Goal: Task Accomplishment & Management: Complete application form

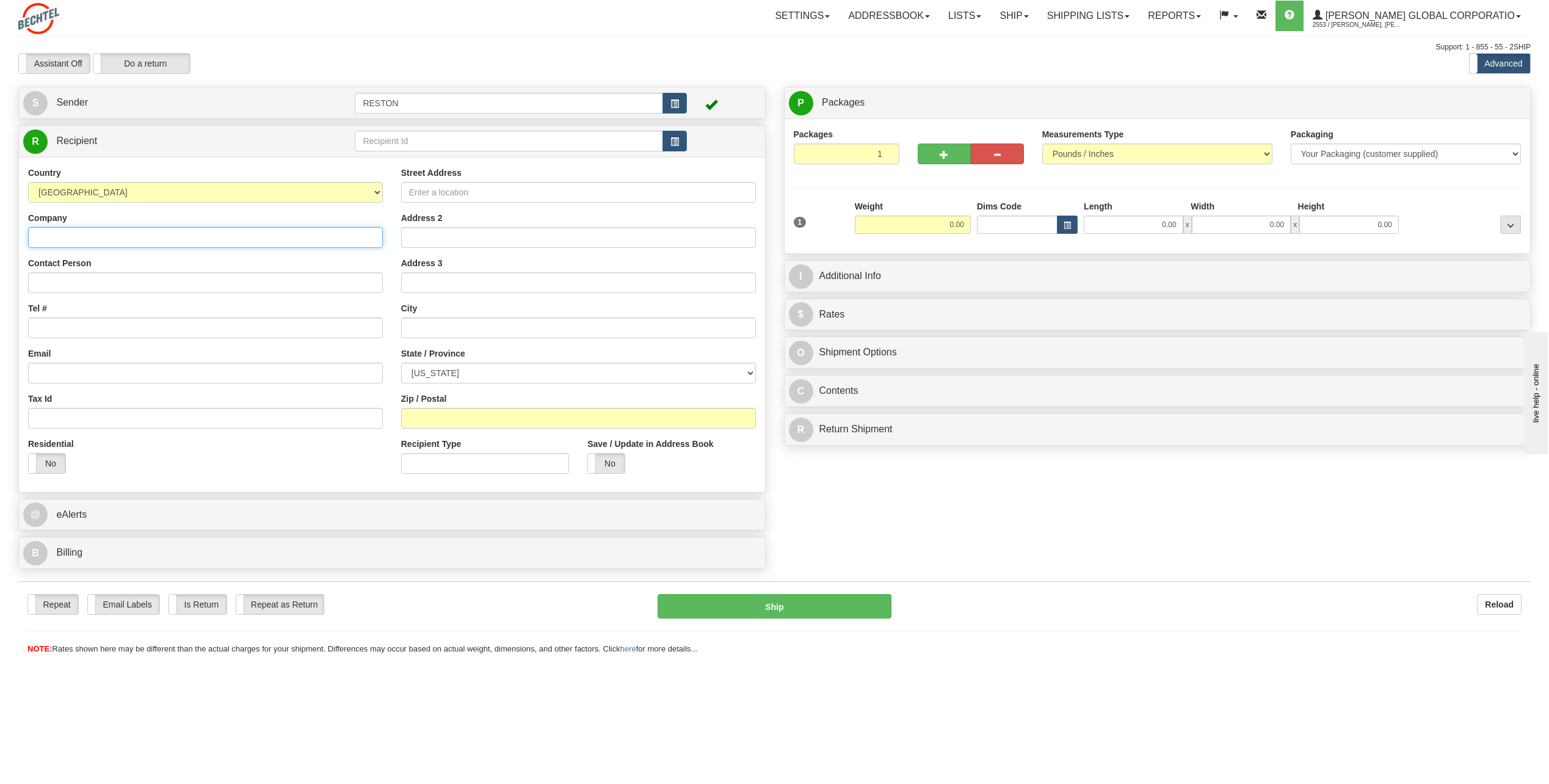
click at [219, 246] on input "Company" at bounding box center [206, 237] width 355 height 21
type input "[PERSON_NAME]"
click at [117, 283] on input "Contact Person" at bounding box center [206, 282] width 355 height 21
click at [53, 286] on input "[PERSON_NAME]" at bounding box center [206, 282] width 355 height 21
type input "[PERSON_NAME]"
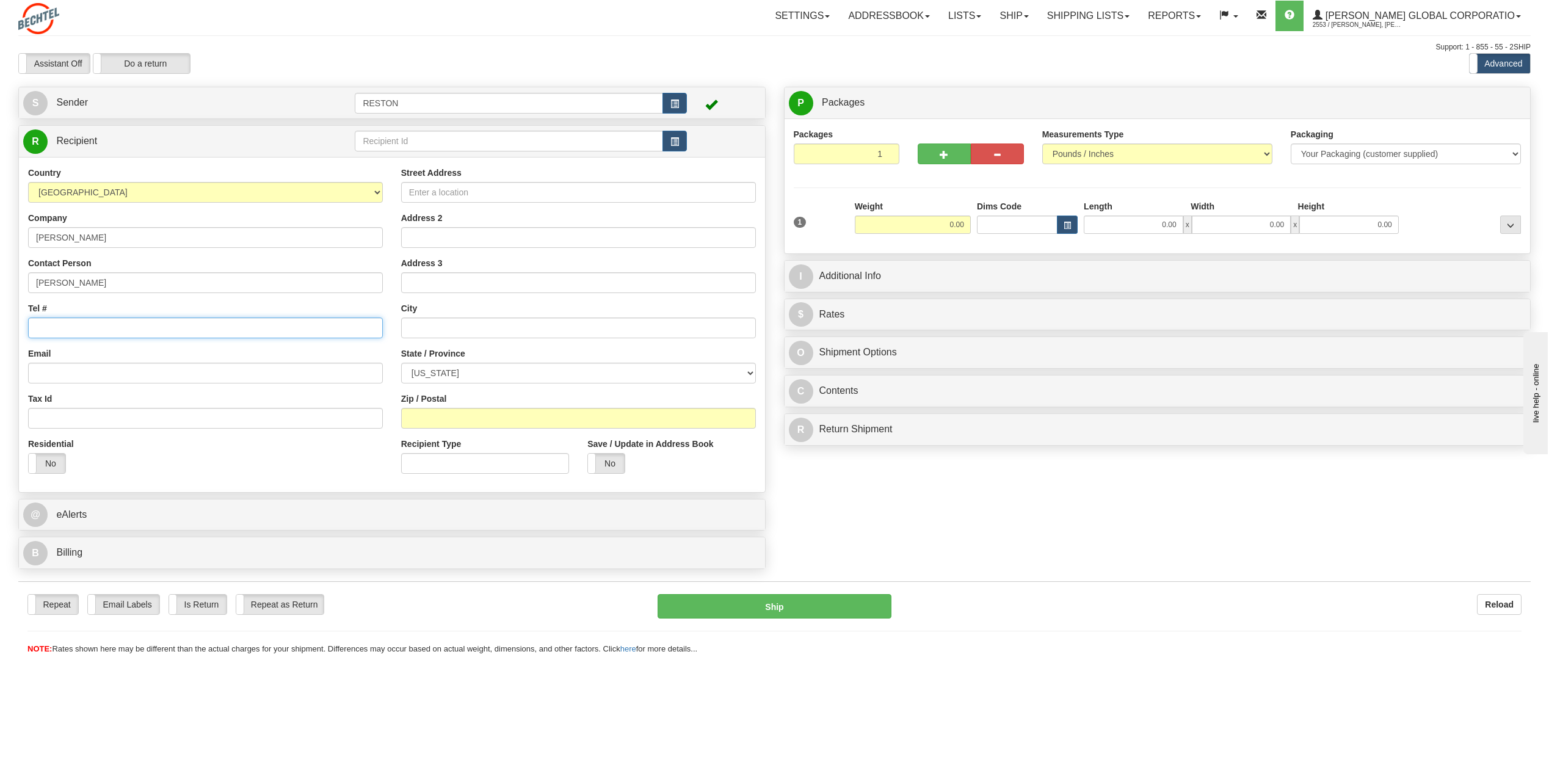
click at [64, 327] on input "Tel #" at bounding box center [206, 327] width 355 height 21
paste input "[PHONE_NUMBER]"
type input "[PHONE_NUMBER]"
click at [95, 377] on input "Email" at bounding box center [206, 372] width 355 height 21
paste input "[EMAIL_ADDRESS][PERSON_NAME][DOMAIN_NAME]"
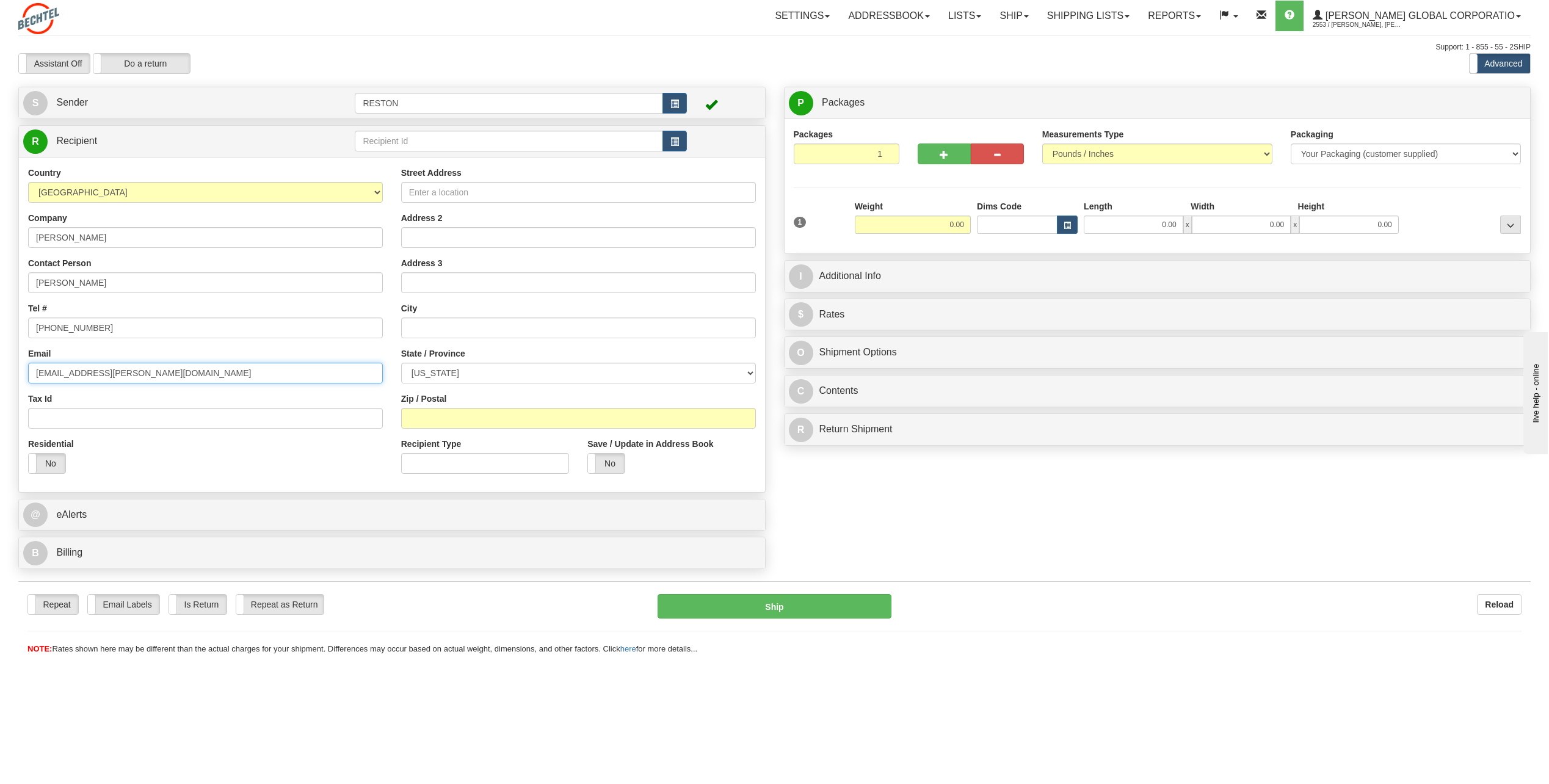
type input "[EMAIL_ADDRESS][PERSON_NAME][DOMAIN_NAME]"
click at [558, 198] on input "Street Address" at bounding box center [578, 192] width 355 height 21
paste input "[STREET_ADDRESS]"
type input "[STREET_ADDRESS]"
click at [527, 237] on input "Address 2" at bounding box center [578, 237] width 355 height 21
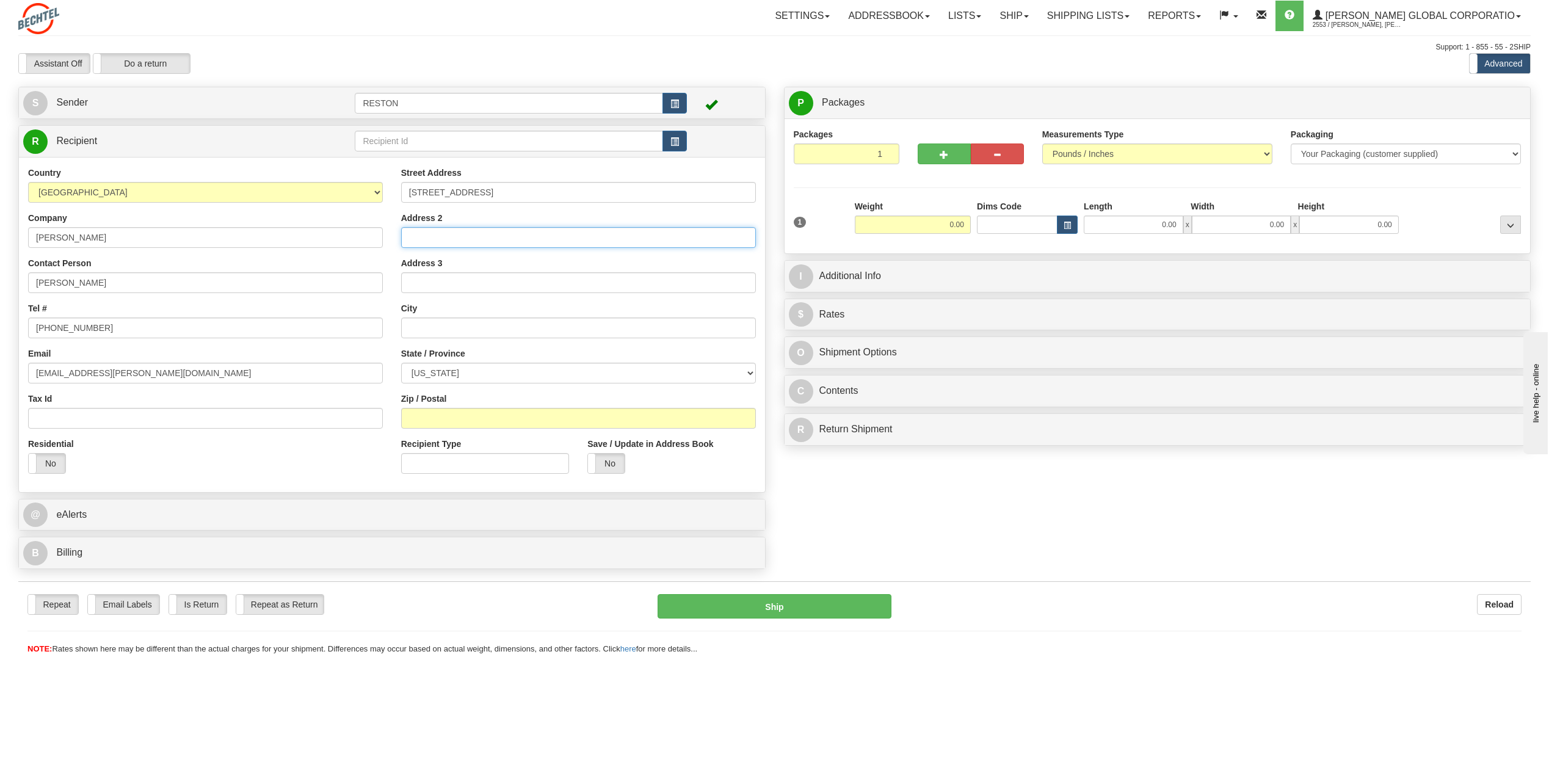
paste input "Suite 2420"
type input "Suite 2420"
click at [486, 321] on input "text" at bounding box center [578, 327] width 355 height 21
paste input "[US_STATE]"
type input "[US_STATE]"
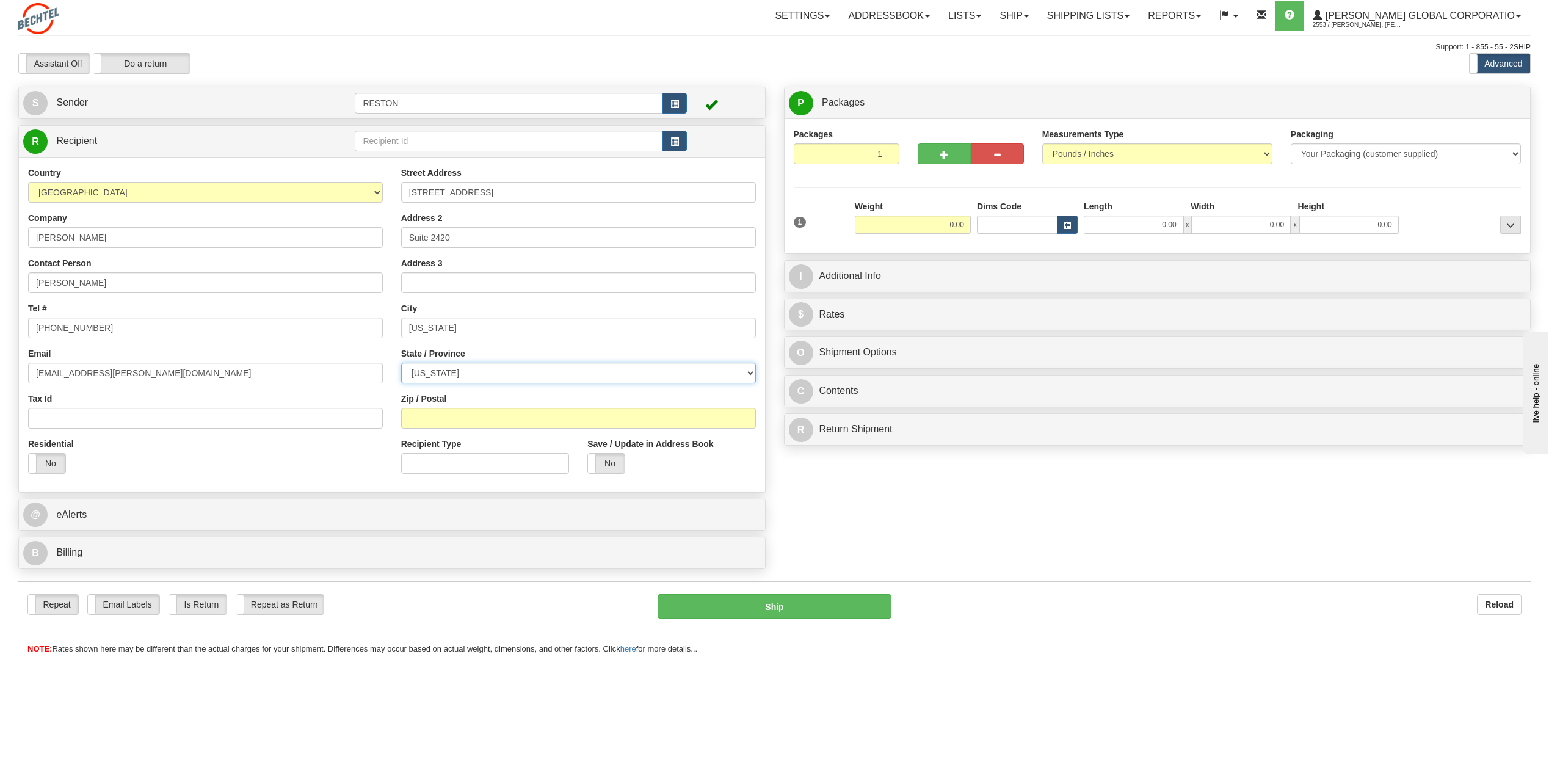
click at [543, 372] on select "[US_STATE] [US_STATE] [US_STATE] [US_STATE] Armed Forces America Armed Forces E…" at bounding box center [578, 372] width 355 height 21
select select "NY"
click at [401, 362] on select "[US_STATE] [US_STATE] [US_STATE] [US_STATE] Armed Forces America Armed Forces E…" at bounding box center [578, 372] width 355 height 21
click at [469, 424] on input "Zip / Postal" at bounding box center [578, 418] width 355 height 21
click at [437, 424] on input "Zip / Postal" at bounding box center [578, 418] width 355 height 21
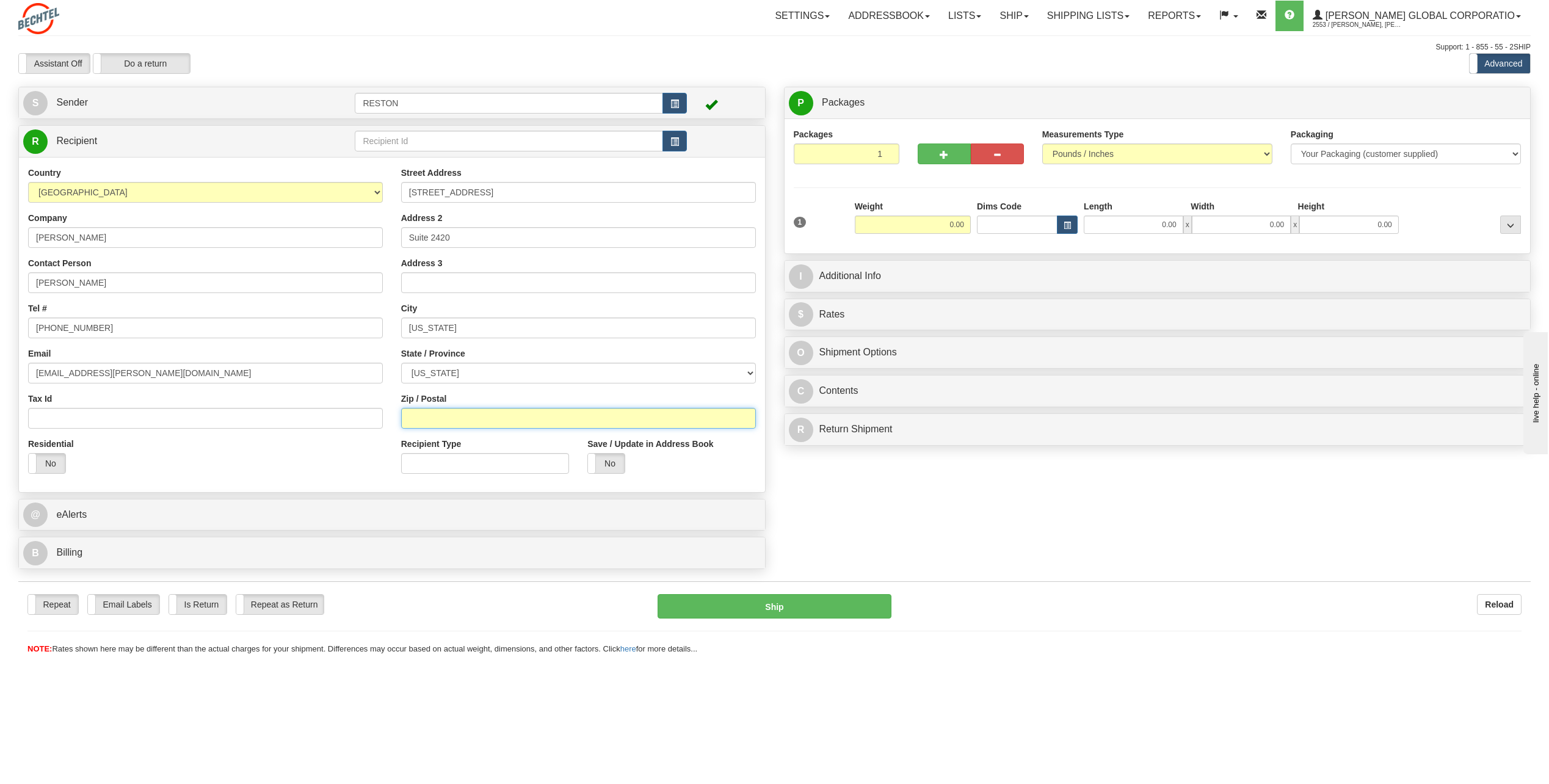
paste input "10005"
type input "10005"
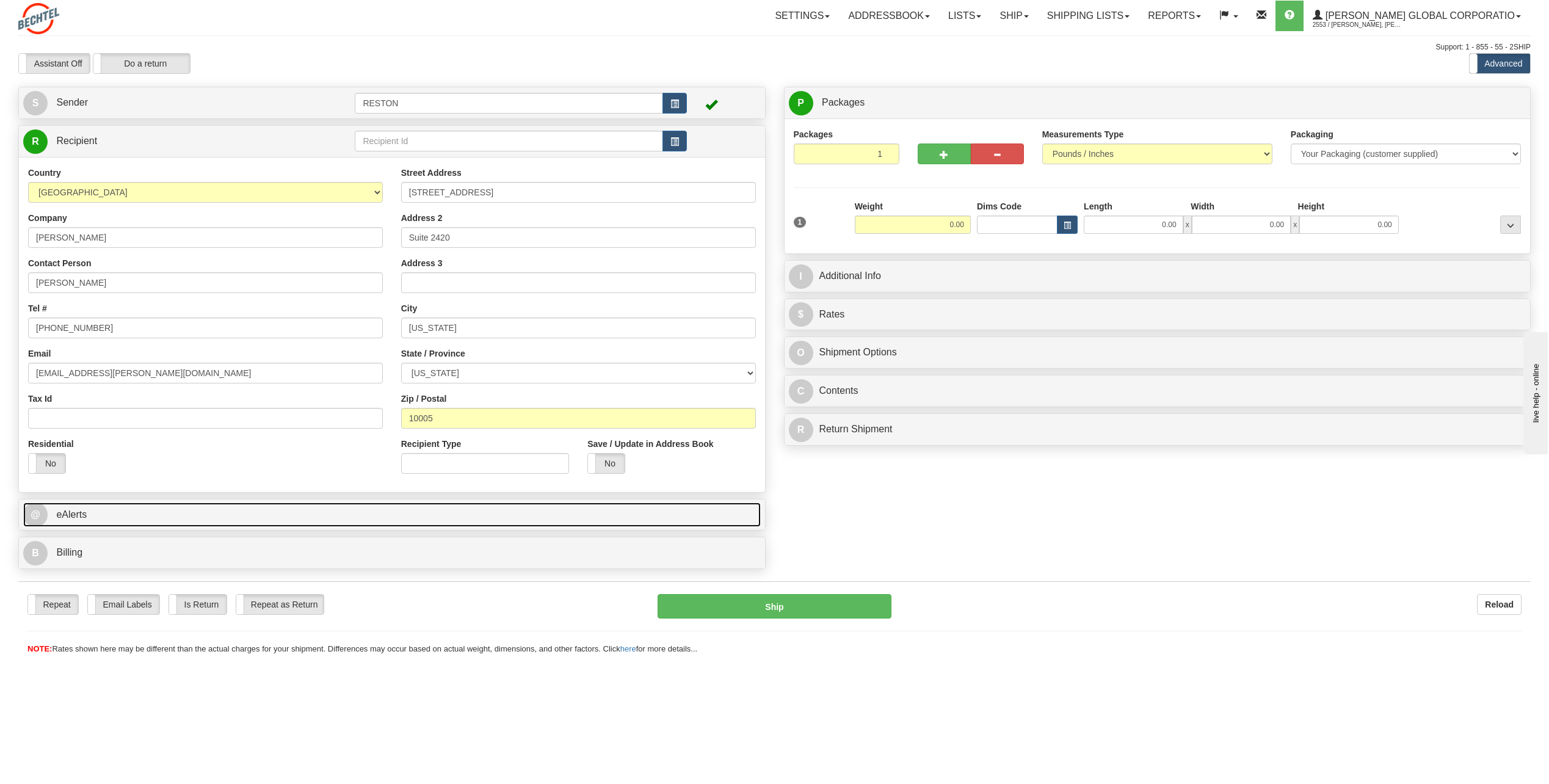
click at [435, 511] on link "@ eAlerts" at bounding box center [391, 515] width 738 height 25
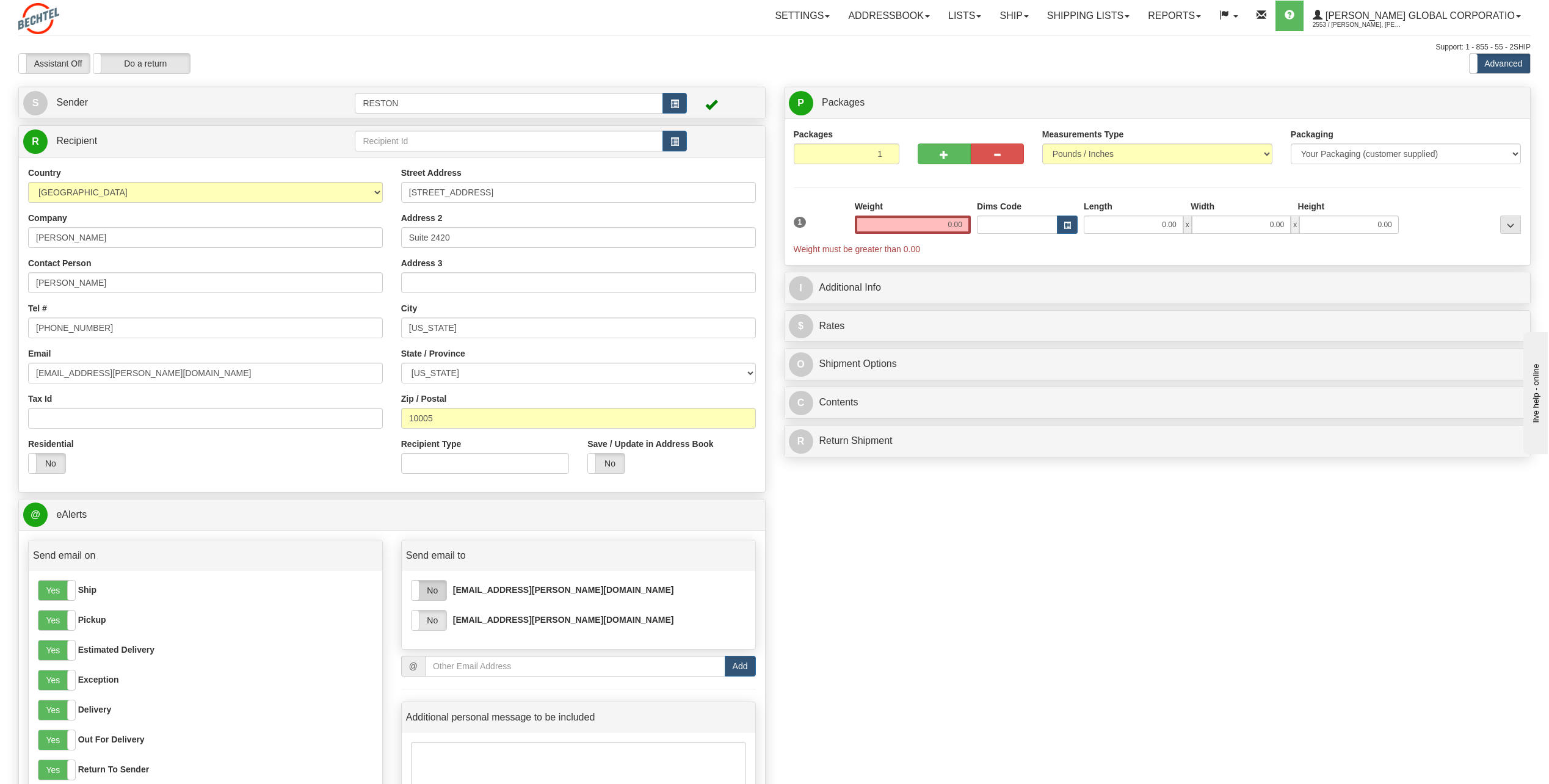
click at [432, 590] on label "No" at bounding box center [429, 591] width 35 height 20
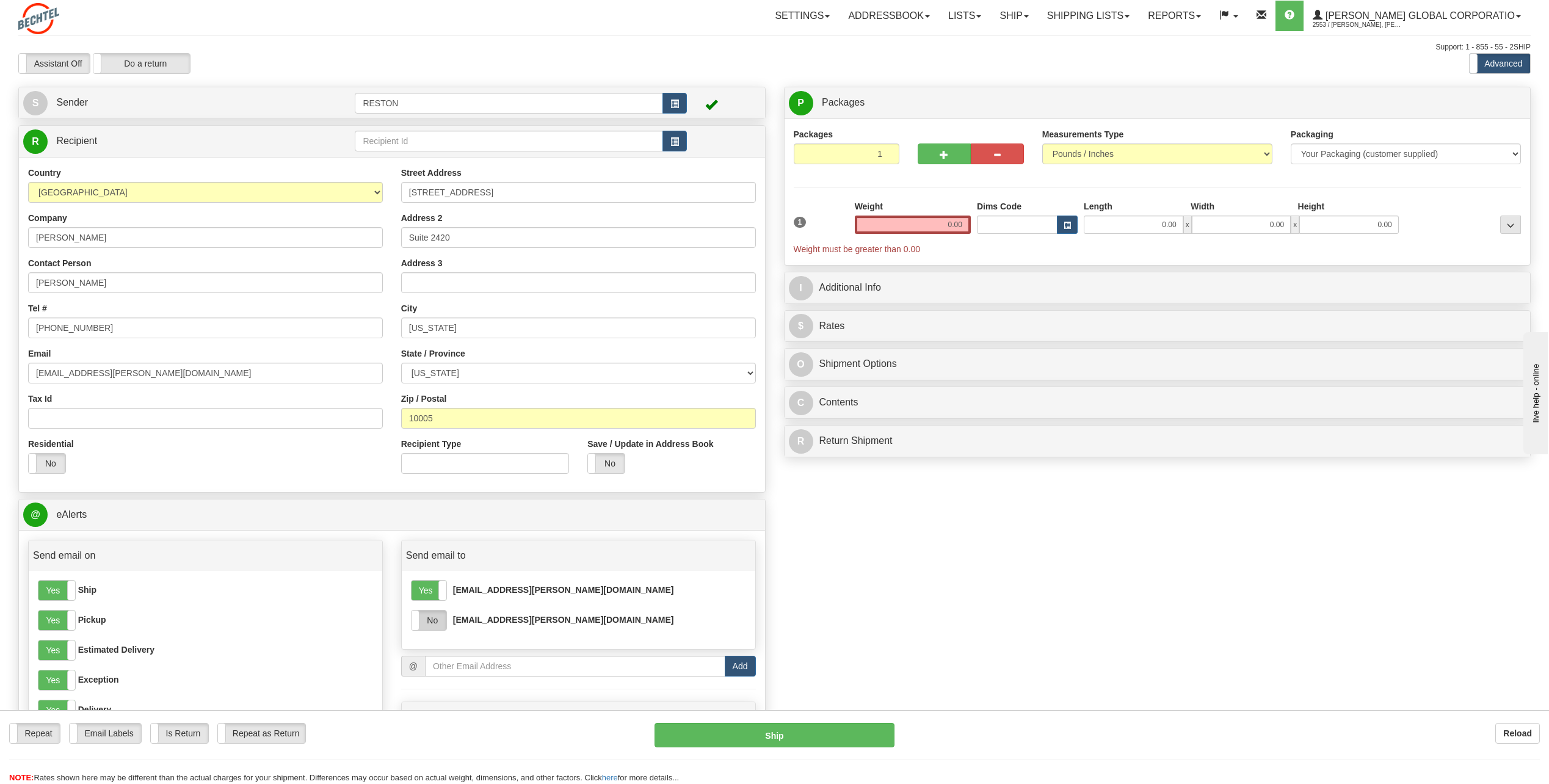
click at [434, 620] on label "No" at bounding box center [429, 620] width 35 height 20
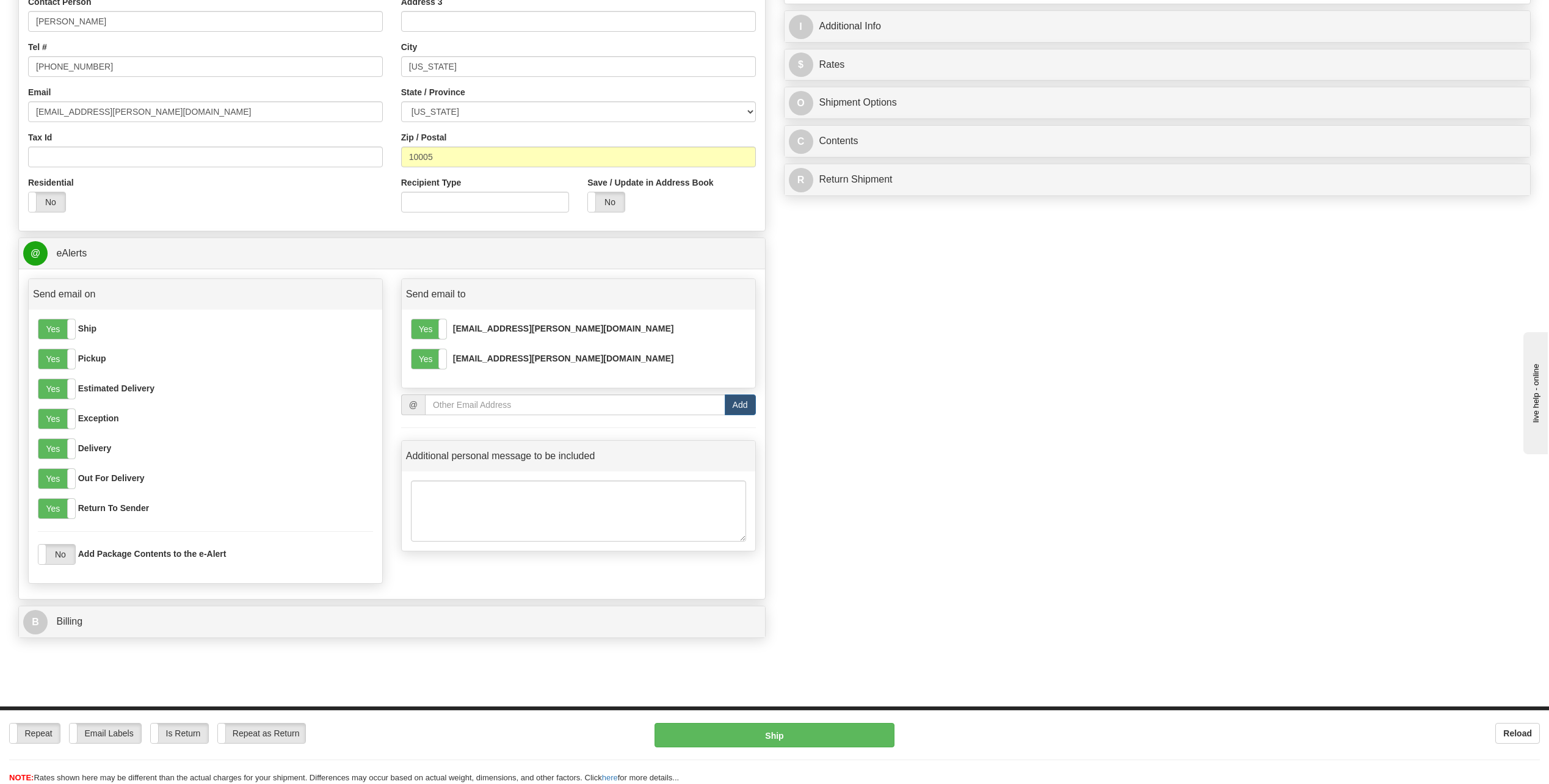
scroll to position [366, 0]
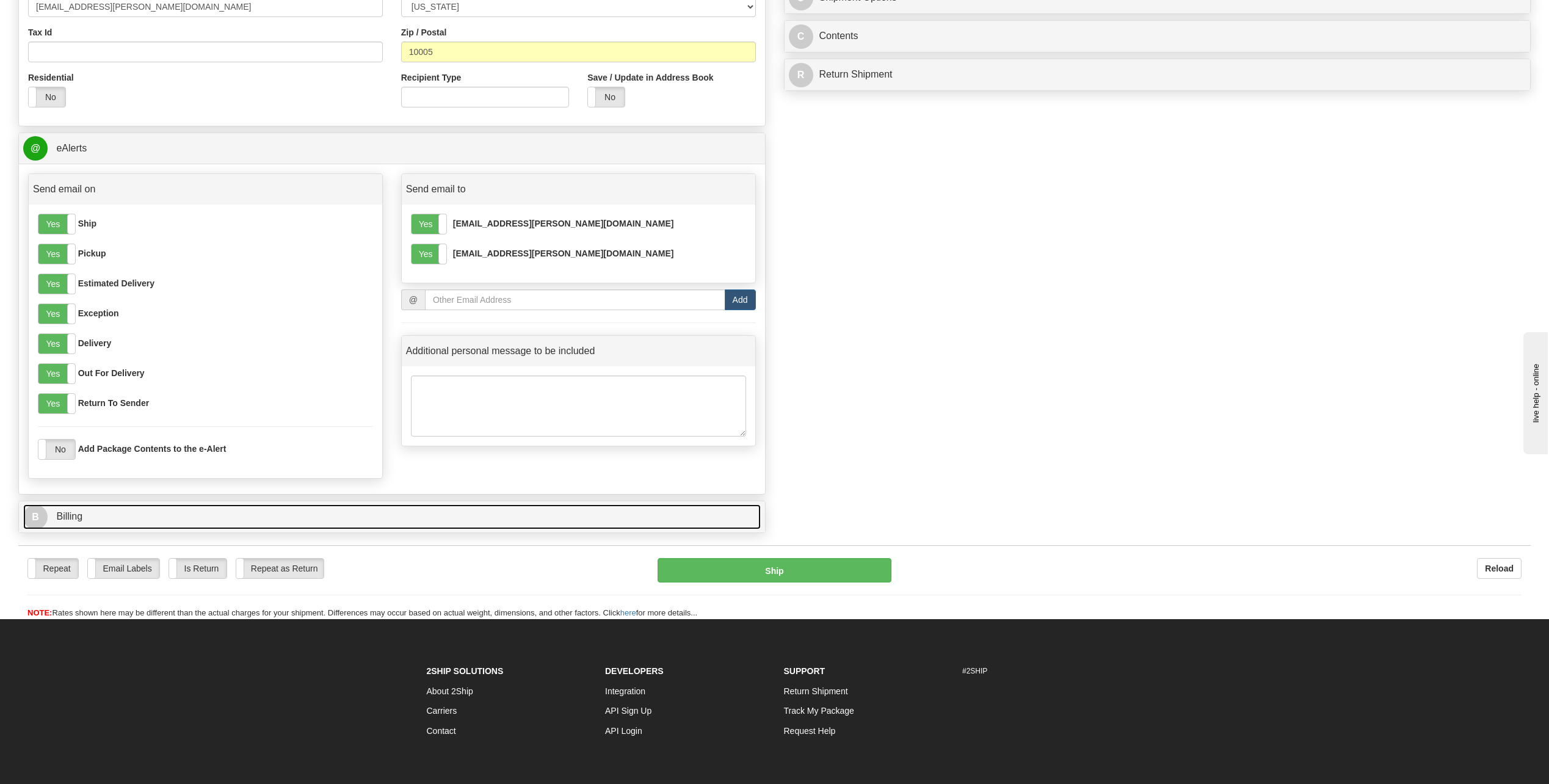
click at [310, 527] on link "B Billing" at bounding box center [391, 517] width 738 height 25
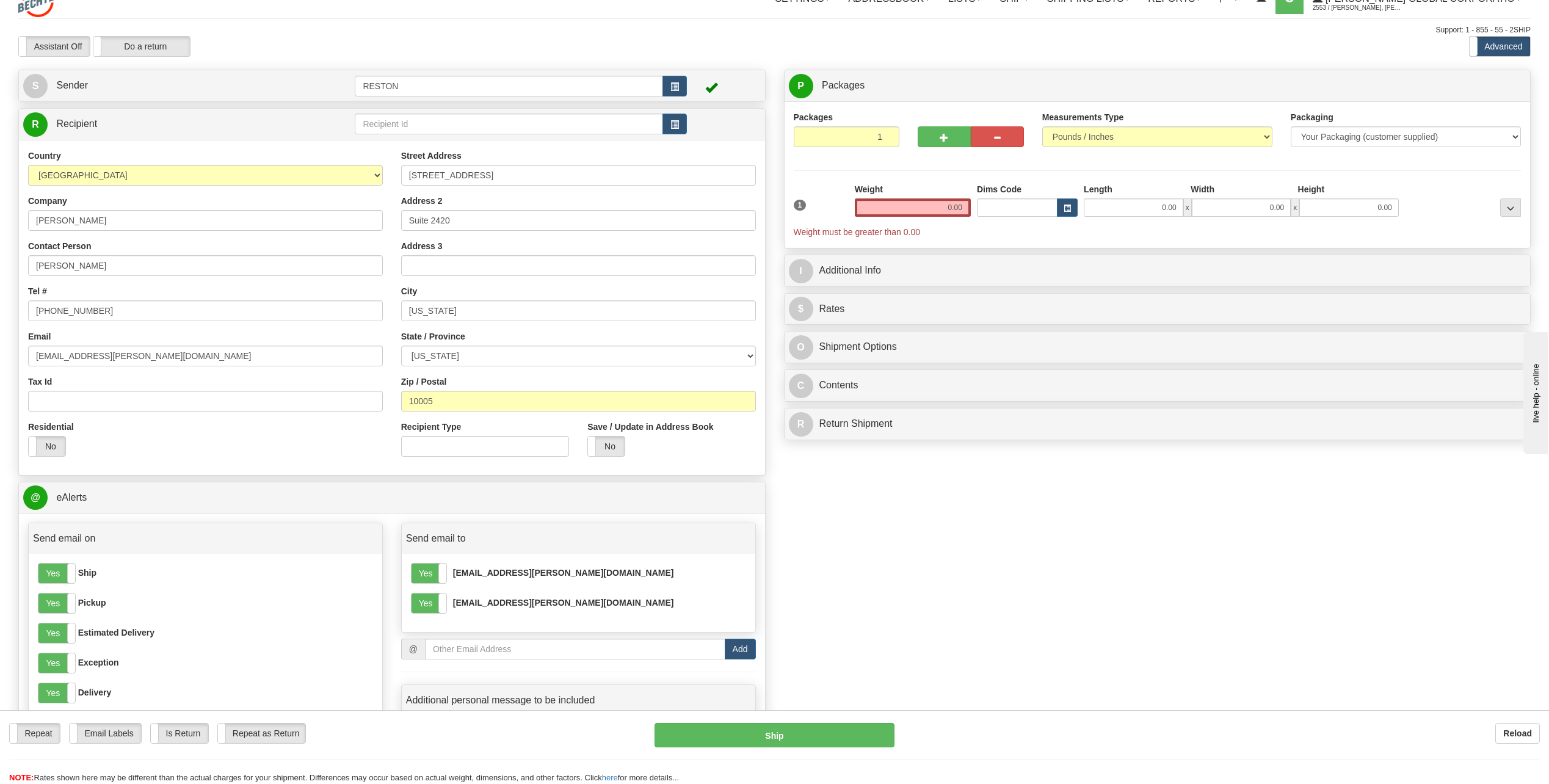
scroll to position [0, 0]
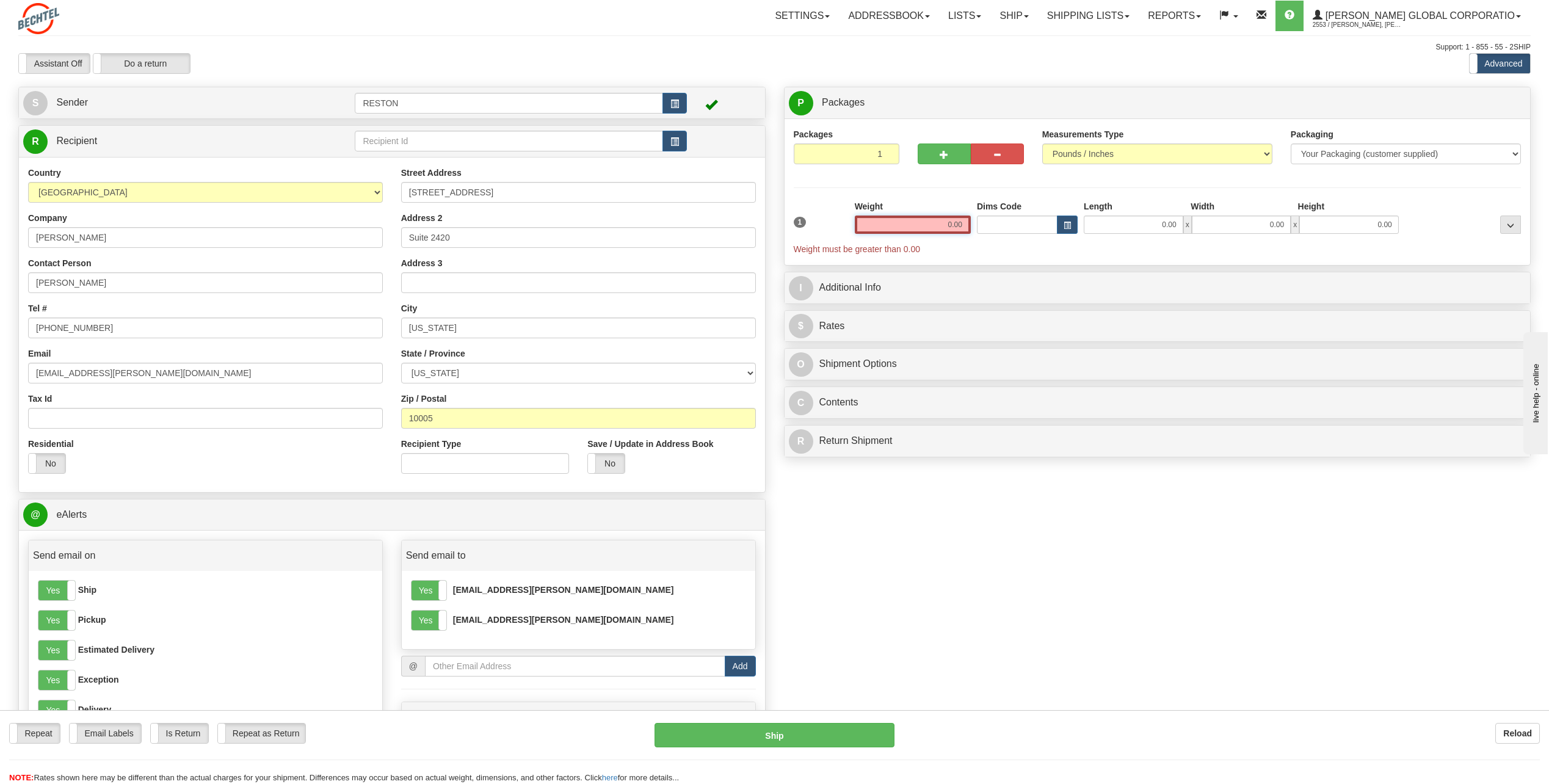
click at [955, 226] on input "0.00" at bounding box center [913, 225] width 116 height 18
type input "25.00"
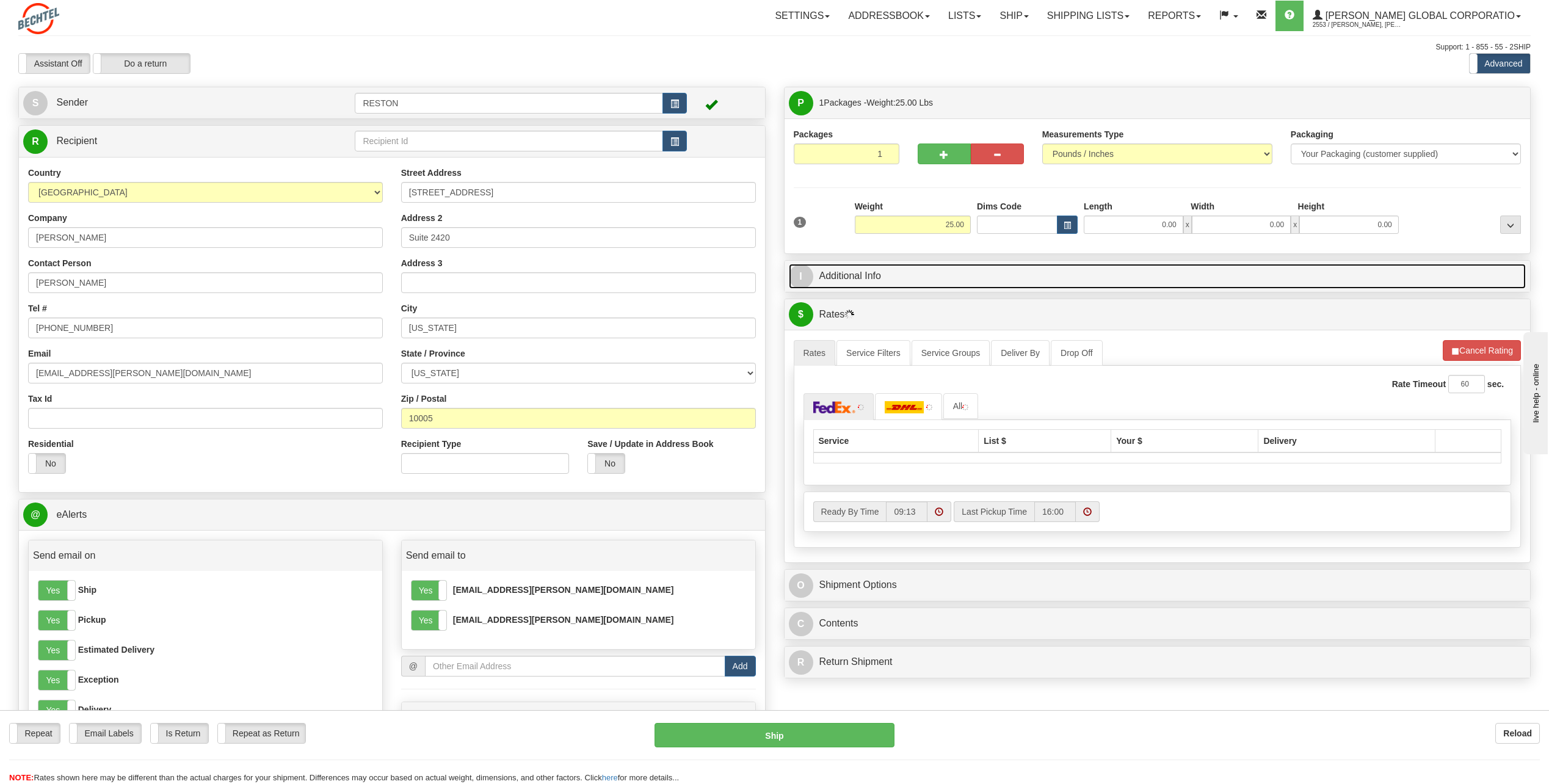
click at [1051, 276] on link "I Additional Info" at bounding box center [1157, 276] width 738 height 25
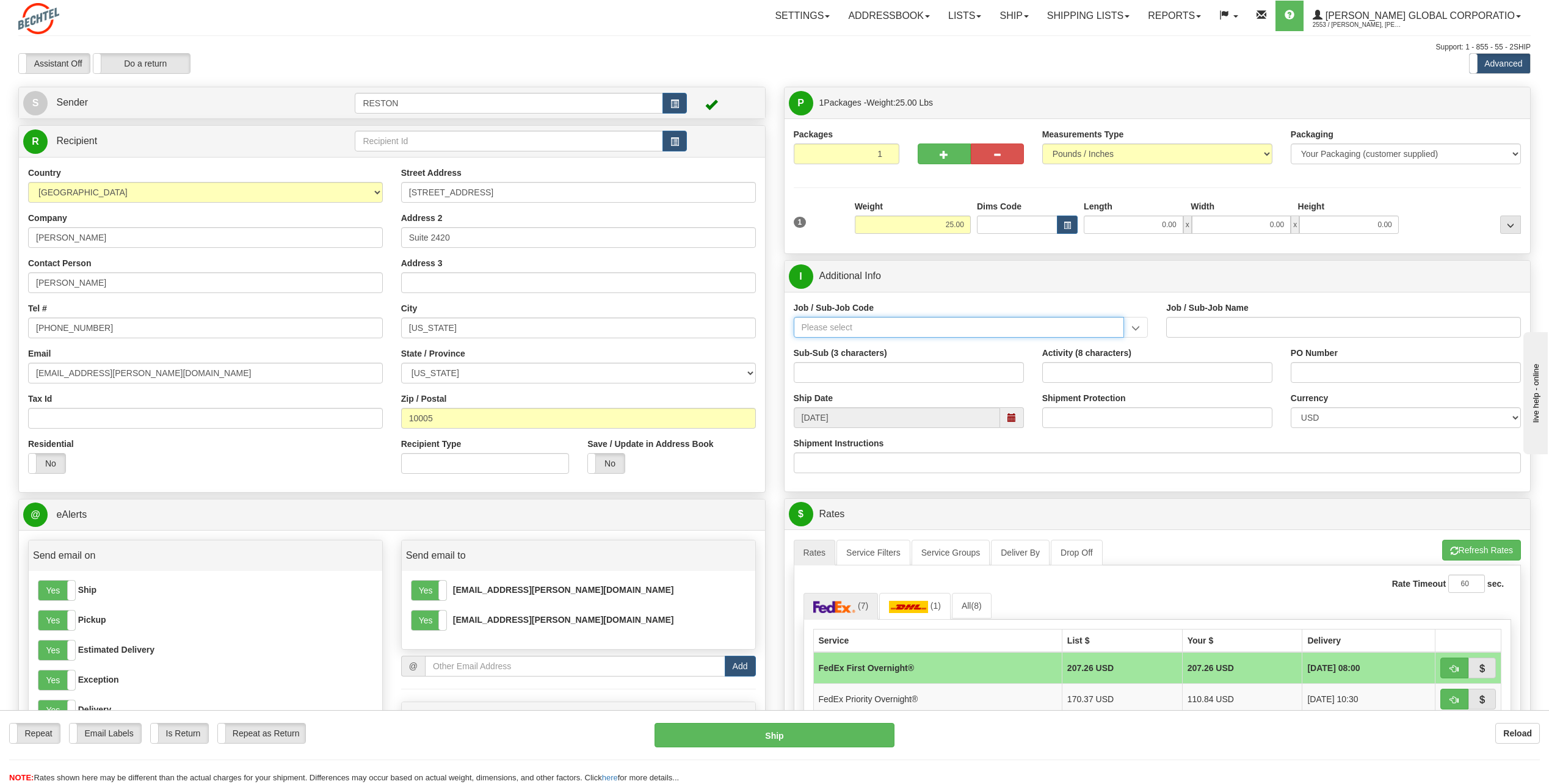
click at [991, 327] on input "Job / Sub-Job Code" at bounding box center [959, 327] width 331 height 21
paste input "56107-100"
type input "56107-100"
click at [951, 347] on div "56107-100" at bounding box center [956, 346] width 319 height 14
type input "NE CORRIDOR MGMT - NE CORRIDOR MGMT"
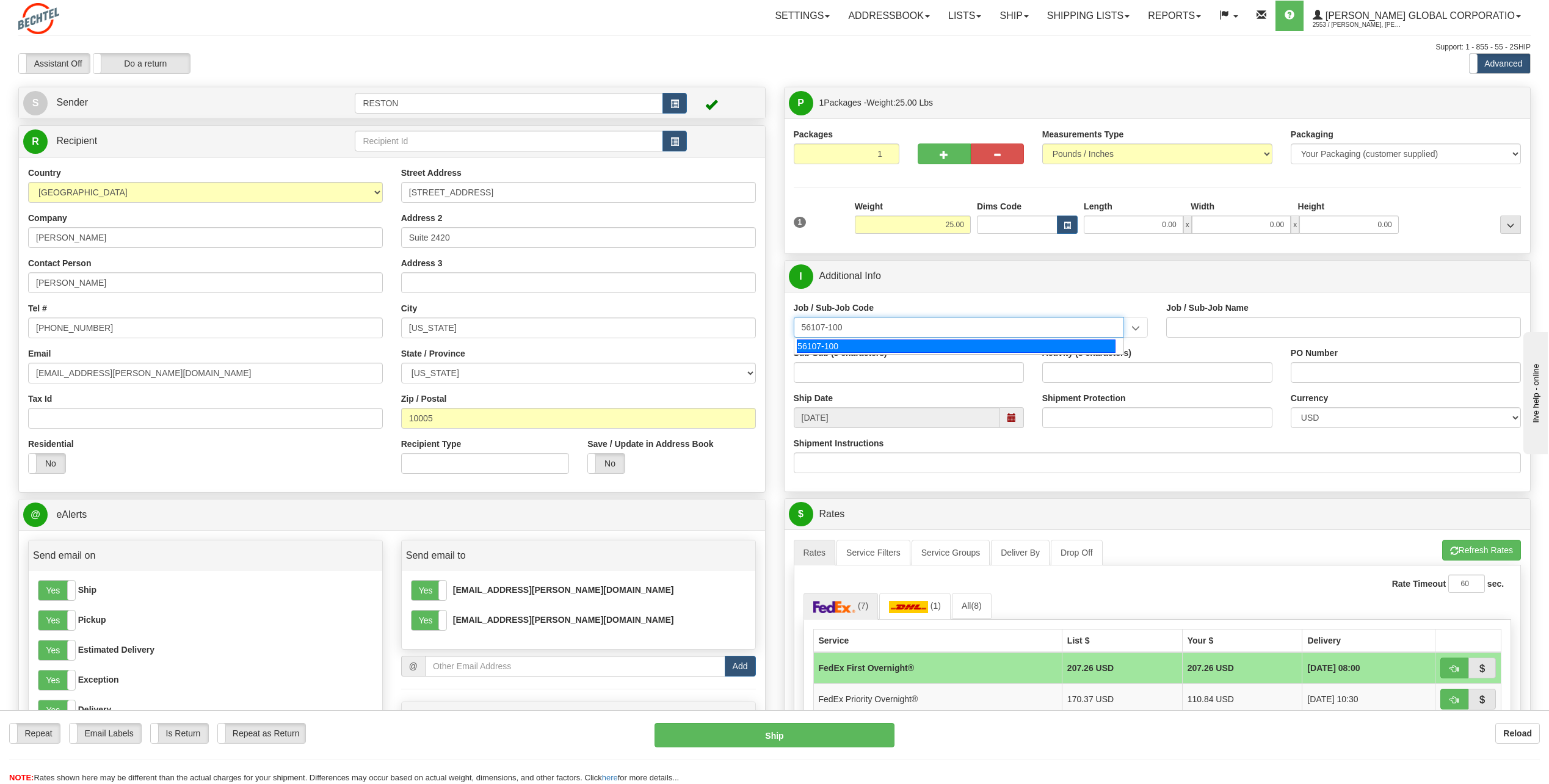
type input "56107-100"
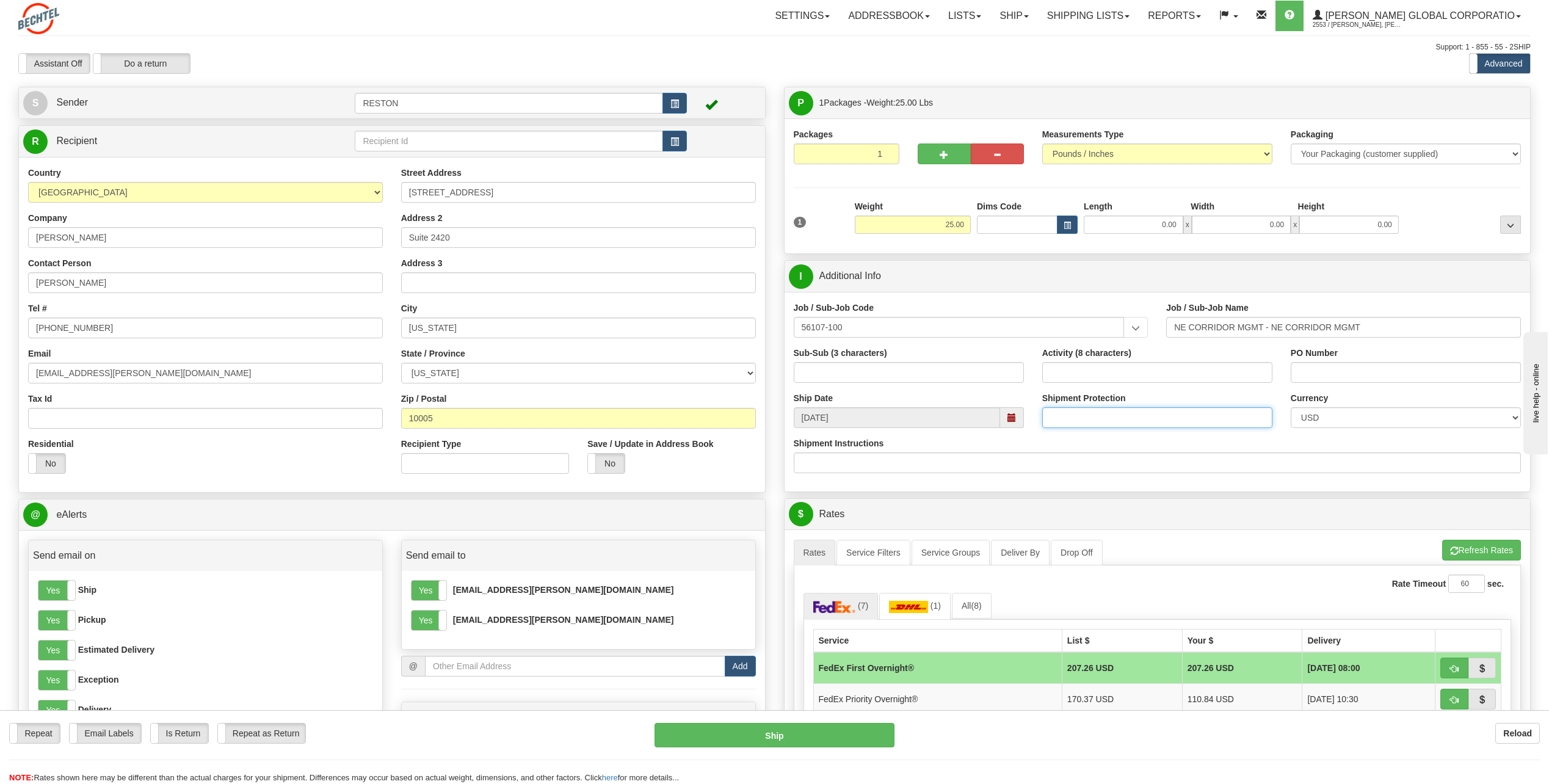
click at [1071, 412] on input "Shipment Protection" at bounding box center [1157, 417] width 230 height 21
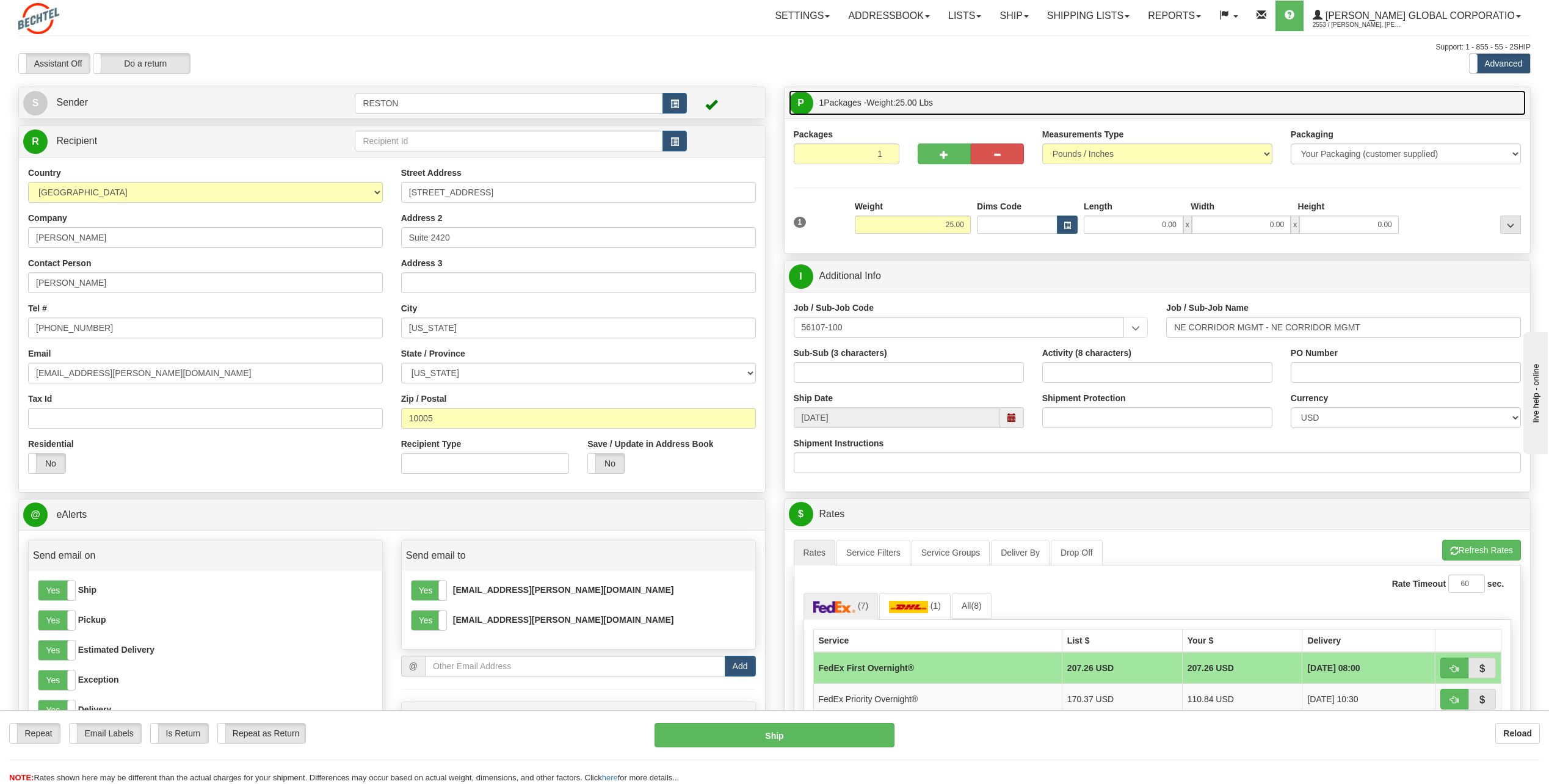
click at [1232, 100] on link "P Packages 1 Packages - Weight: 25.00 Lbs" at bounding box center [1157, 103] width 738 height 25
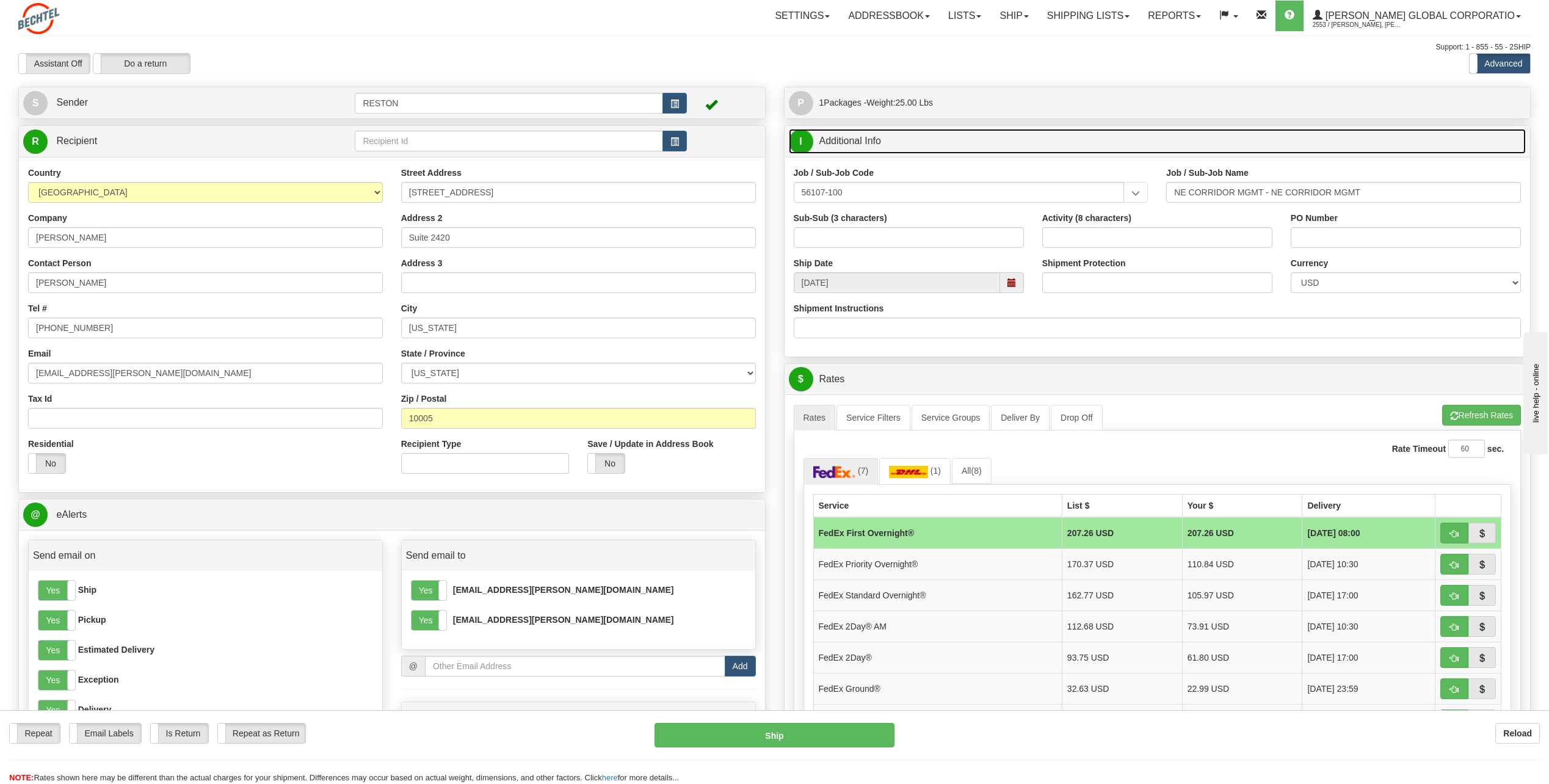
click at [1176, 141] on link "I Additional Info" at bounding box center [1157, 141] width 738 height 25
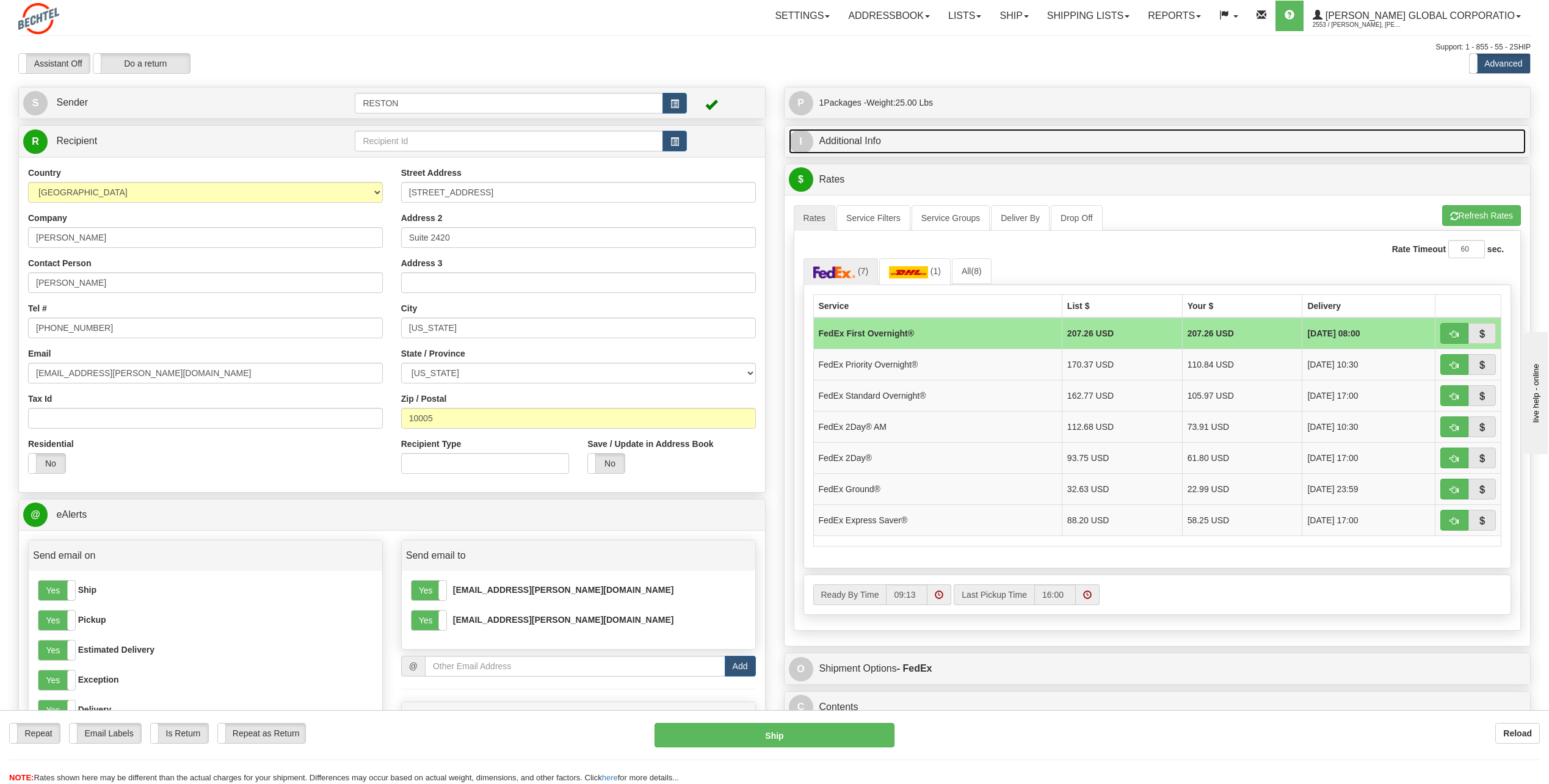
click at [1174, 141] on link "I Additional Info" at bounding box center [1157, 141] width 738 height 25
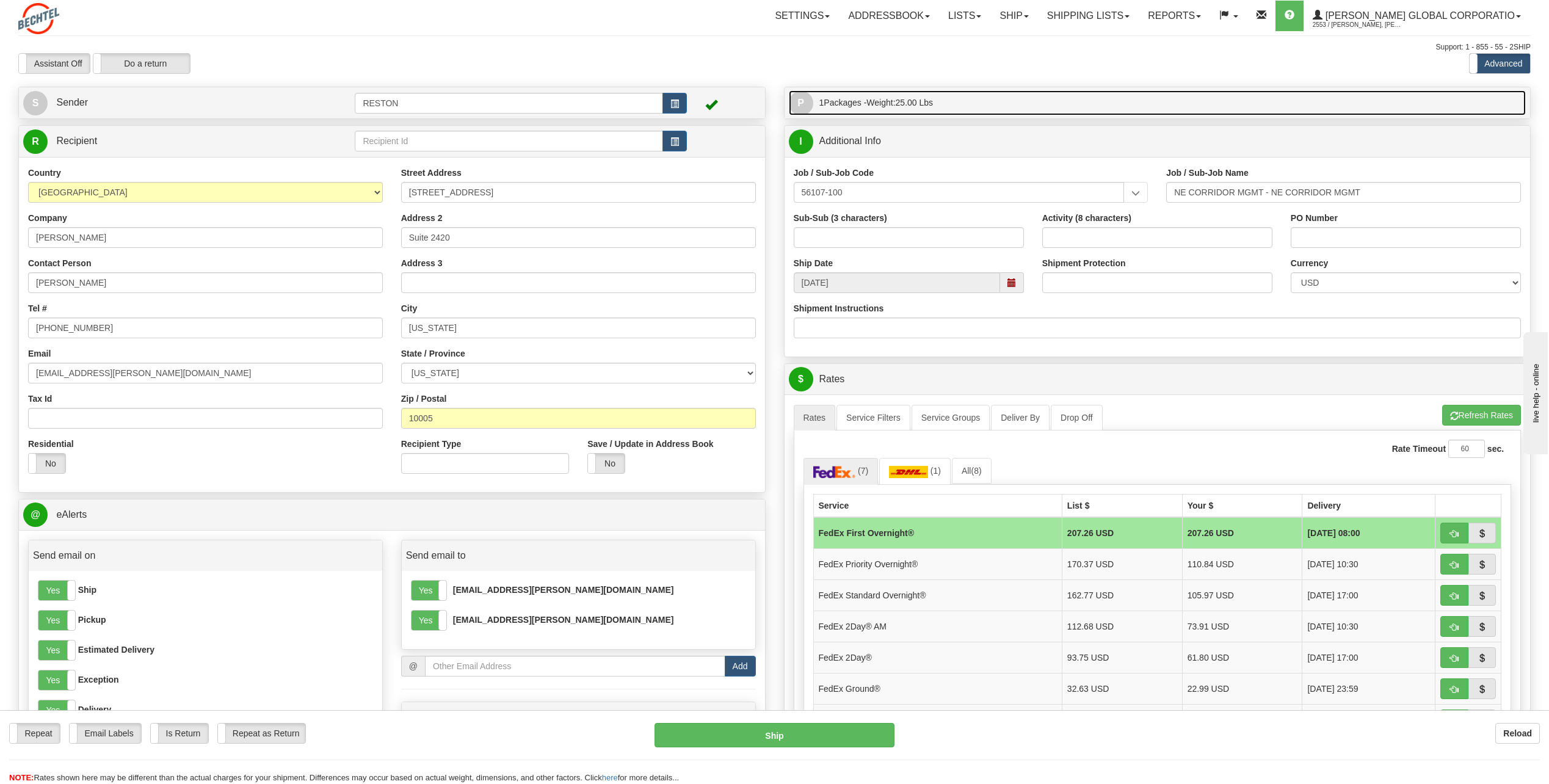
click at [1188, 103] on link "P Packages 1 Packages - Weight: 25.00 Lbs" at bounding box center [1157, 103] width 738 height 25
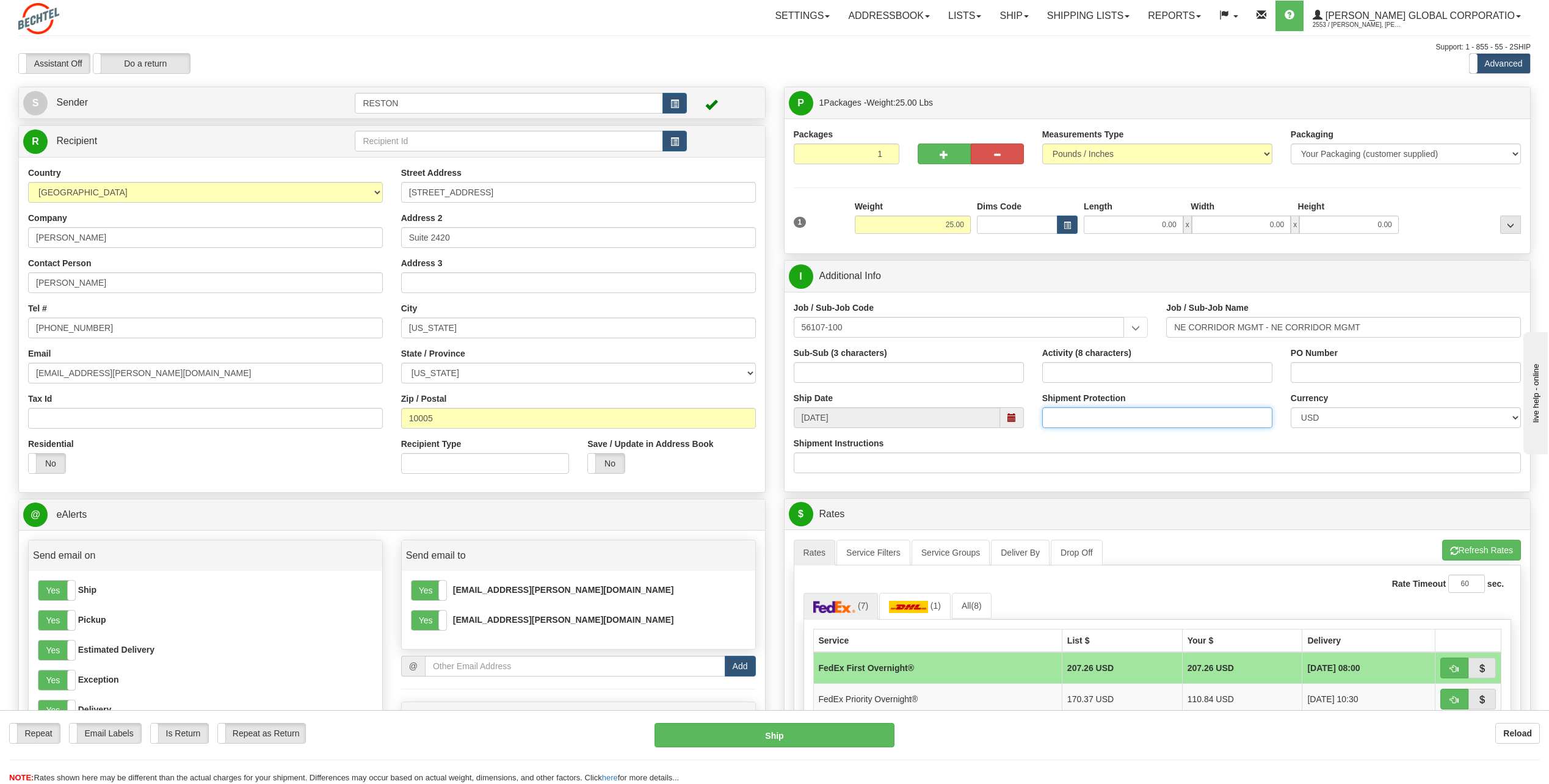
click at [1073, 421] on input "Shipment Protection" at bounding box center [1157, 417] width 230 height 21
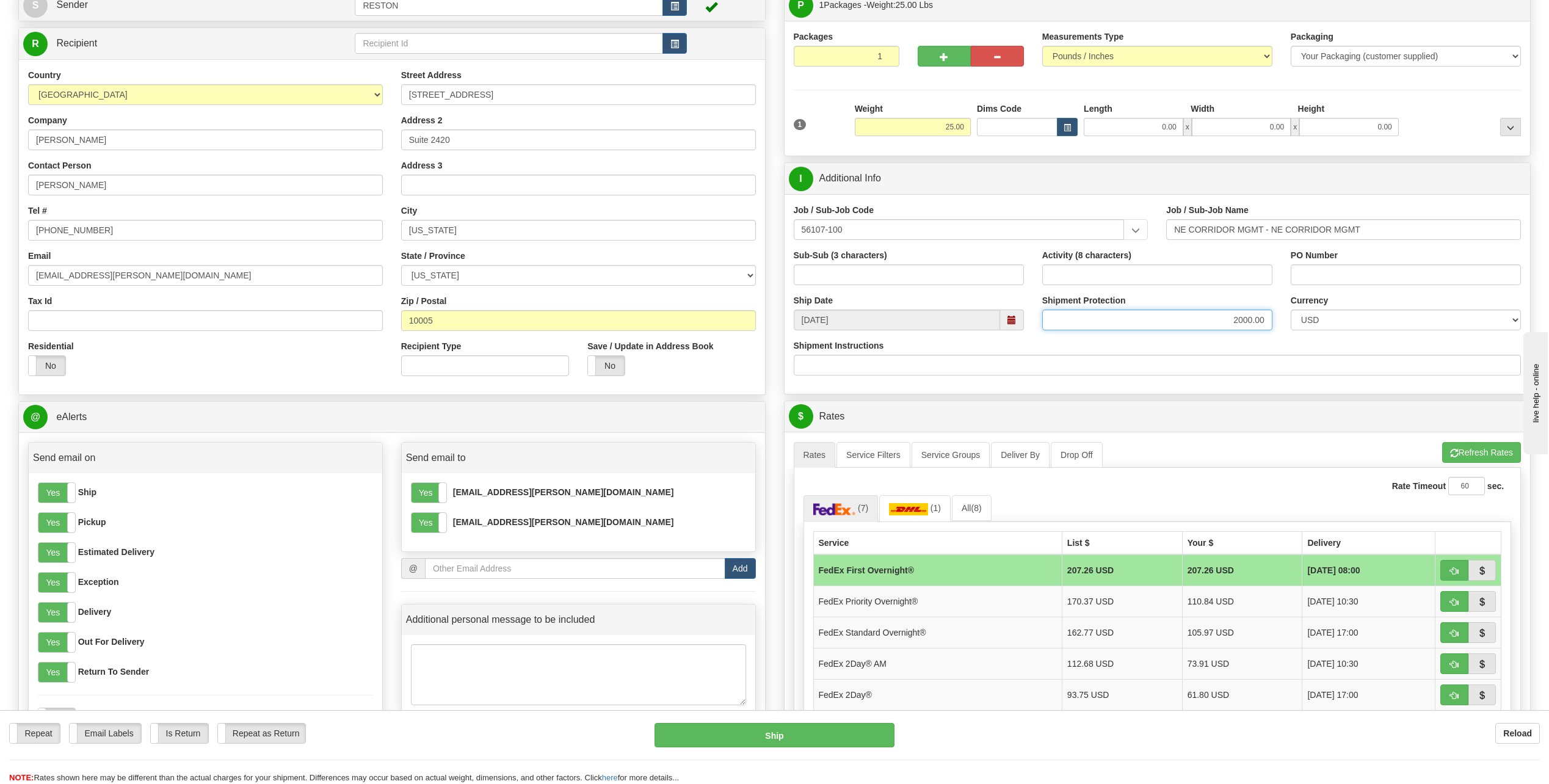
scroll to position [122, 0]
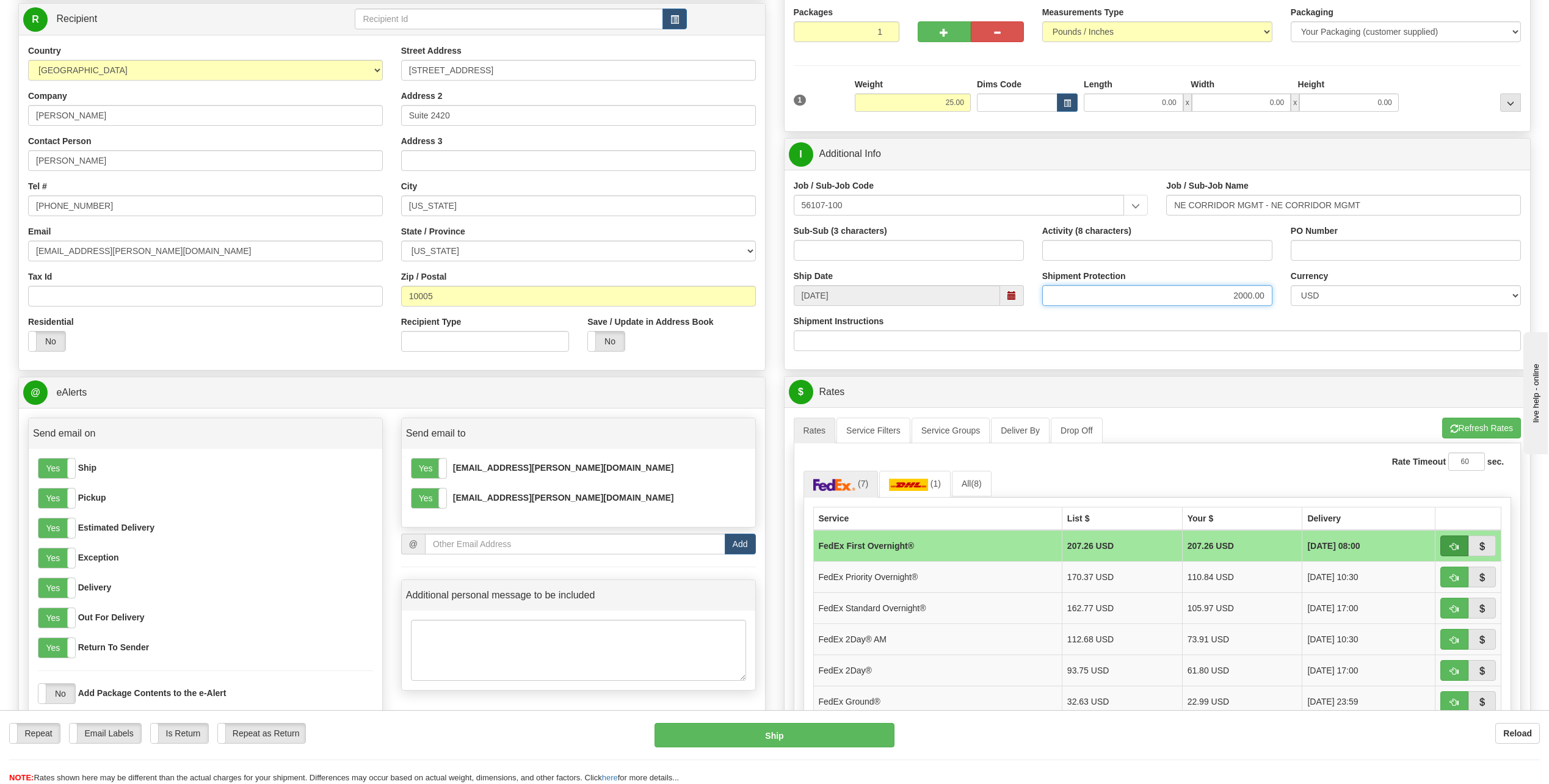
type input "2000.00"
click at [1457, 548] on span "button" at bounding box center [1454, 547] width 8 height 8
type input "06"
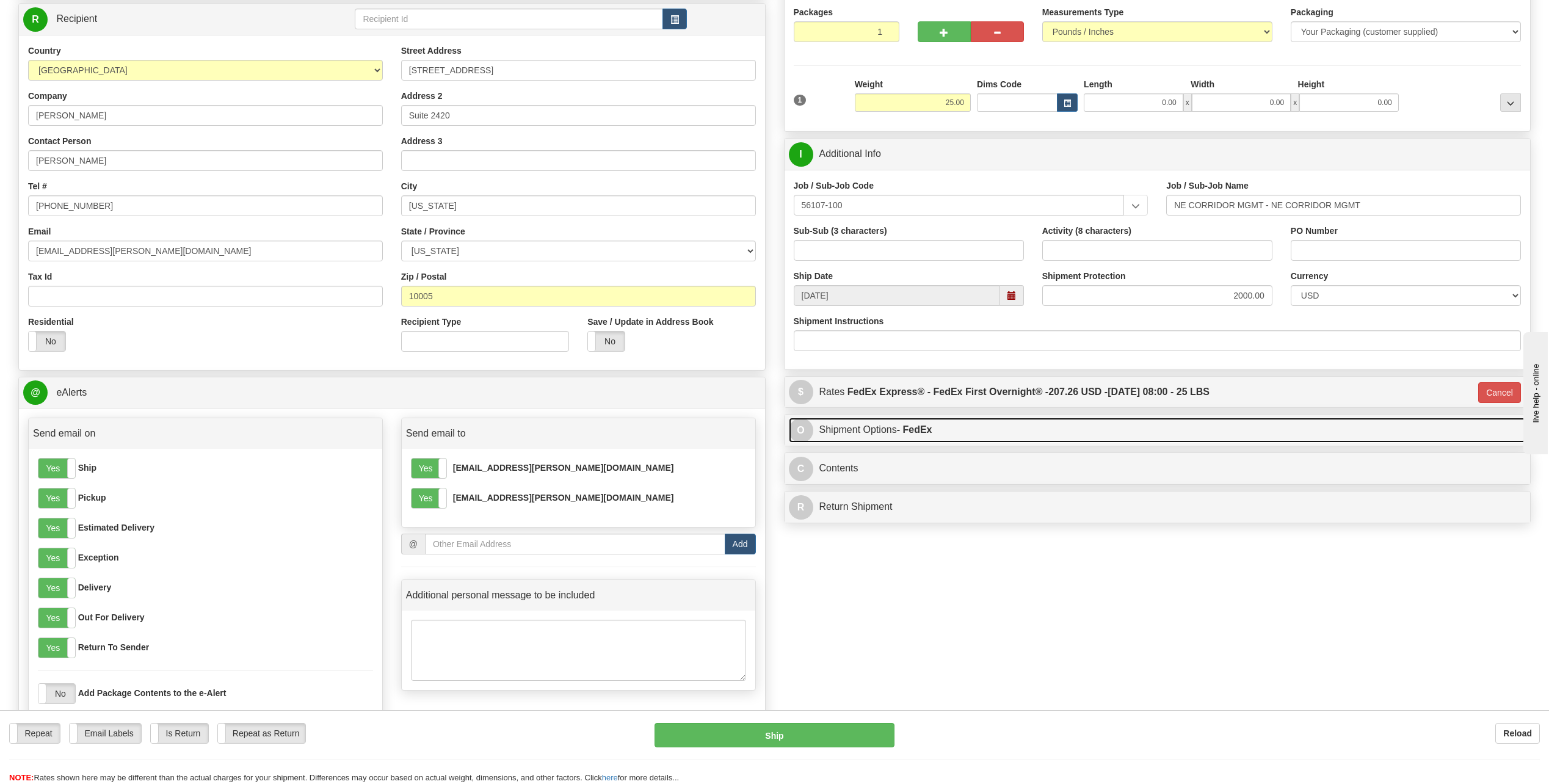
click at [1248, 438] on link "O Shipment Options - FedEx" at bounding box center [1157, 430] width 738 height 25
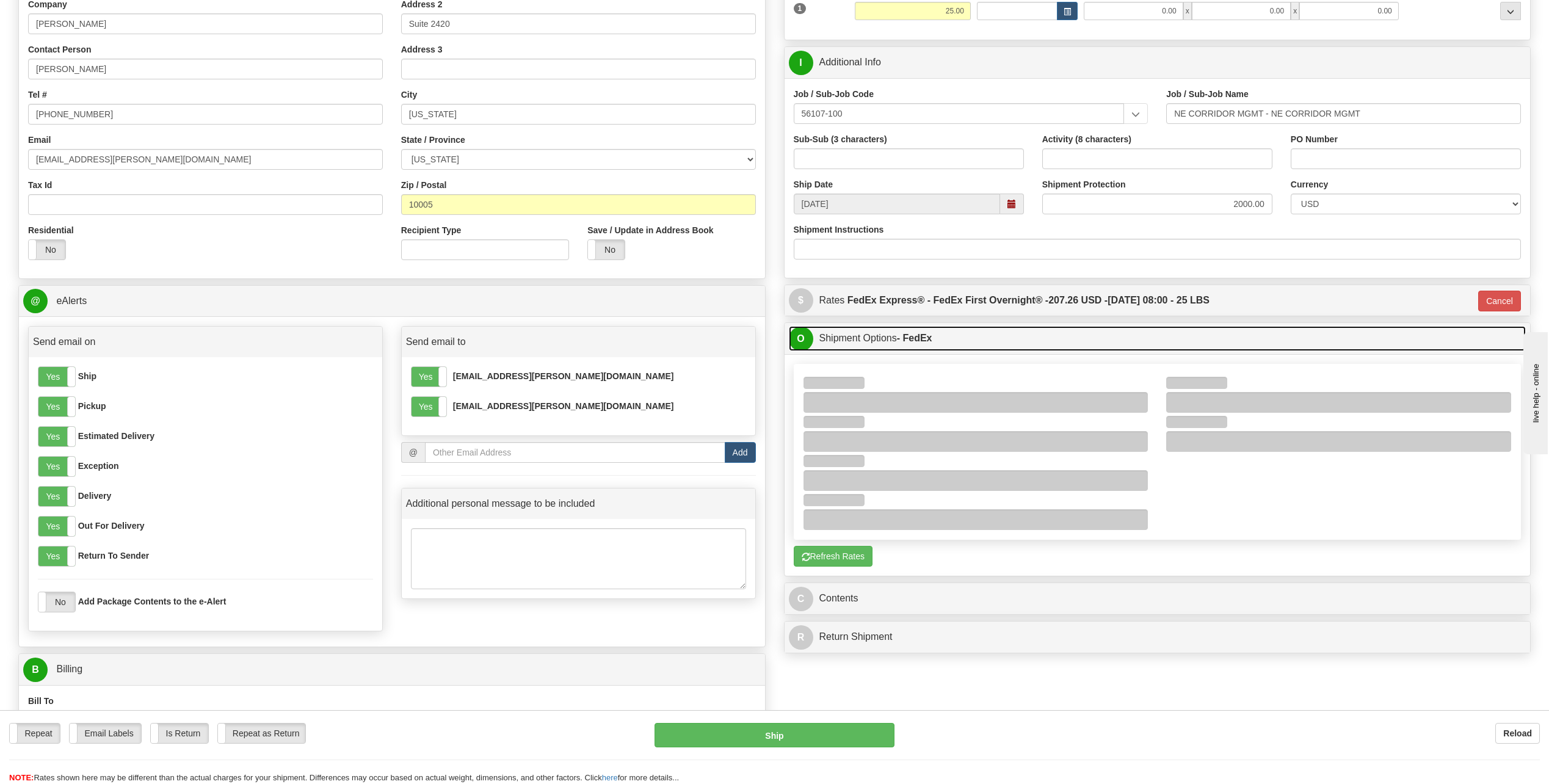
scroll to position [244, 0]
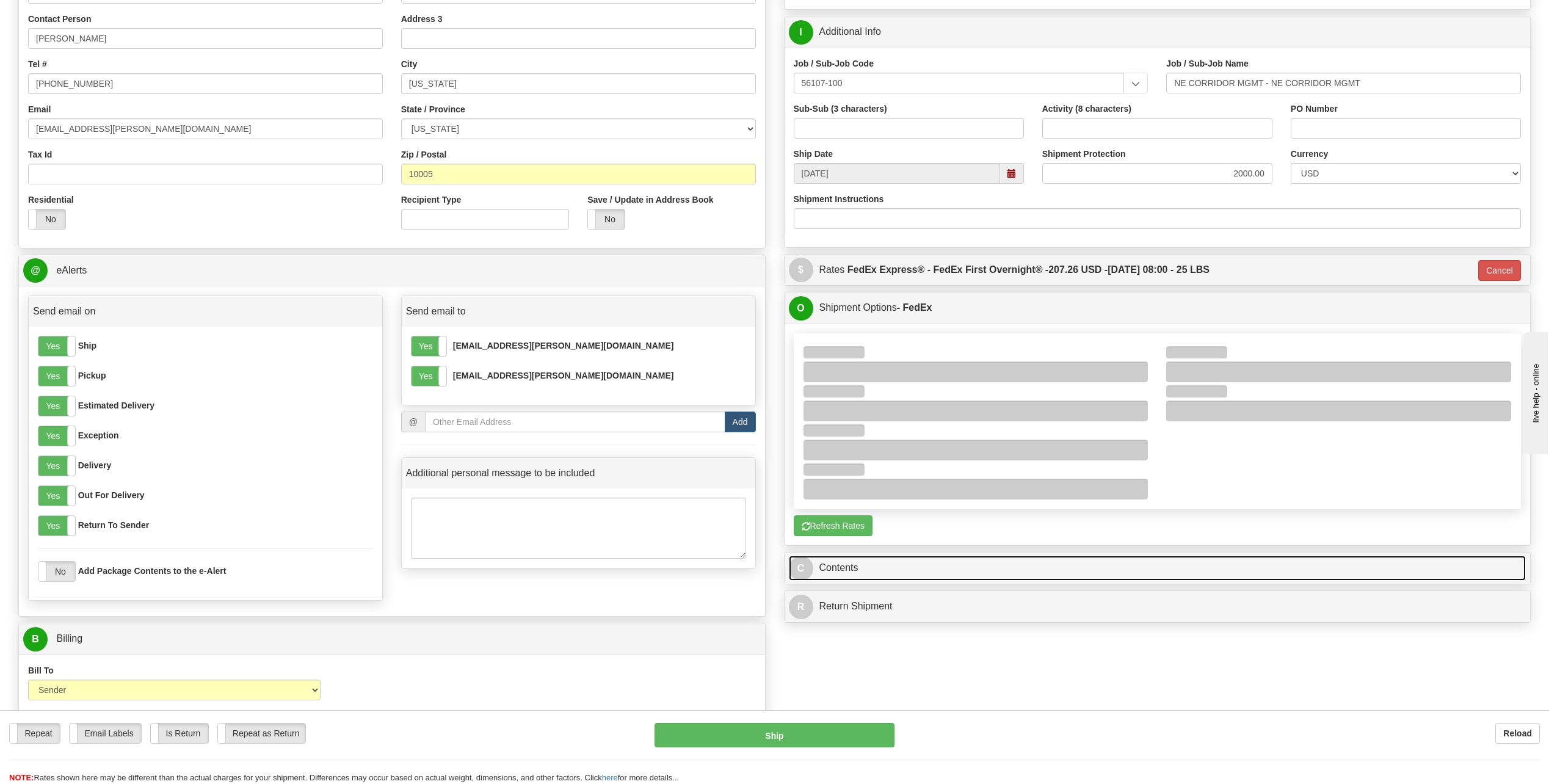
click at [1008, 568] on link "C Contents" at bounding box center [1157, 568] width 738 height 25
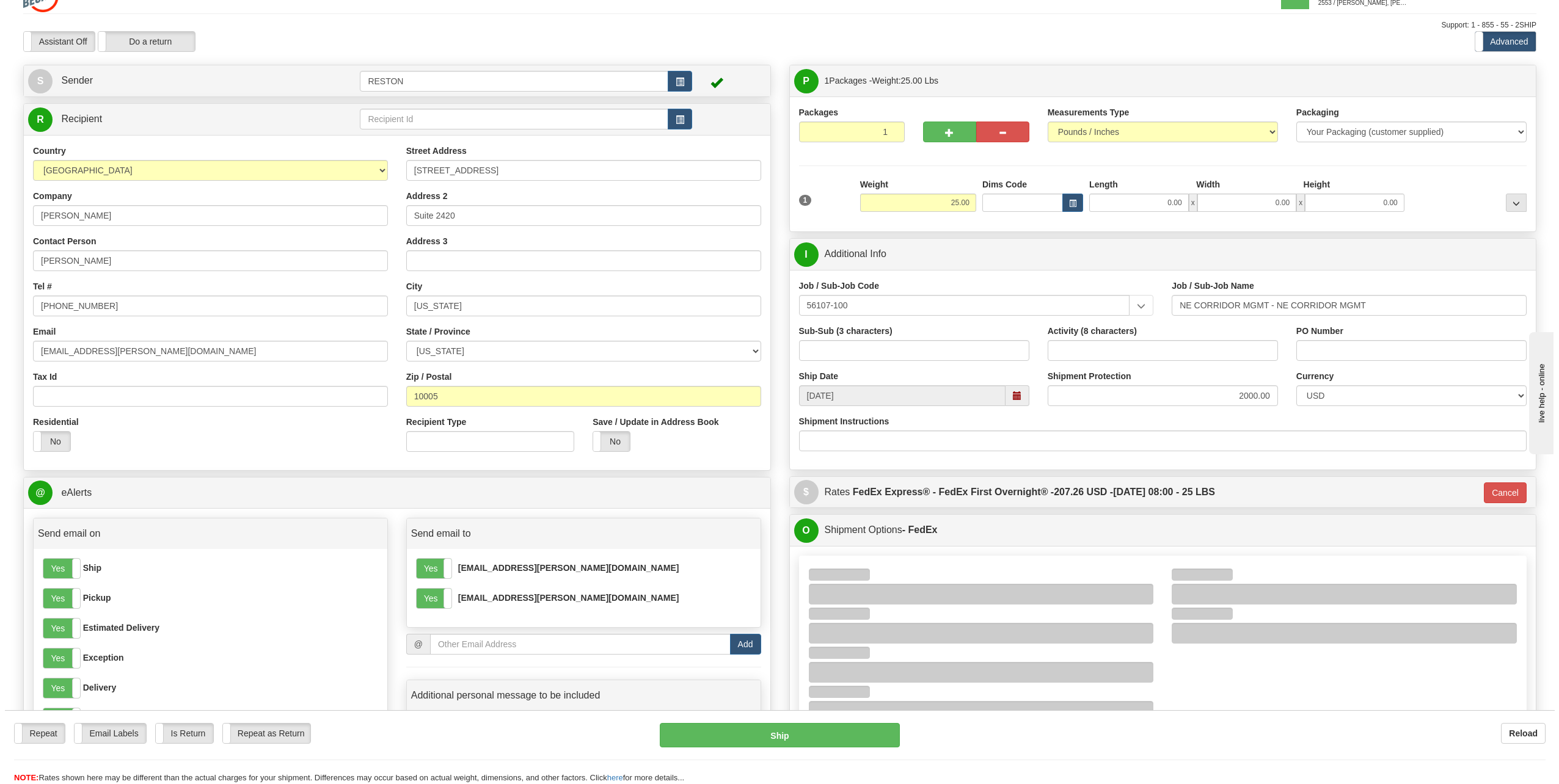
scroll to position [0, 0]
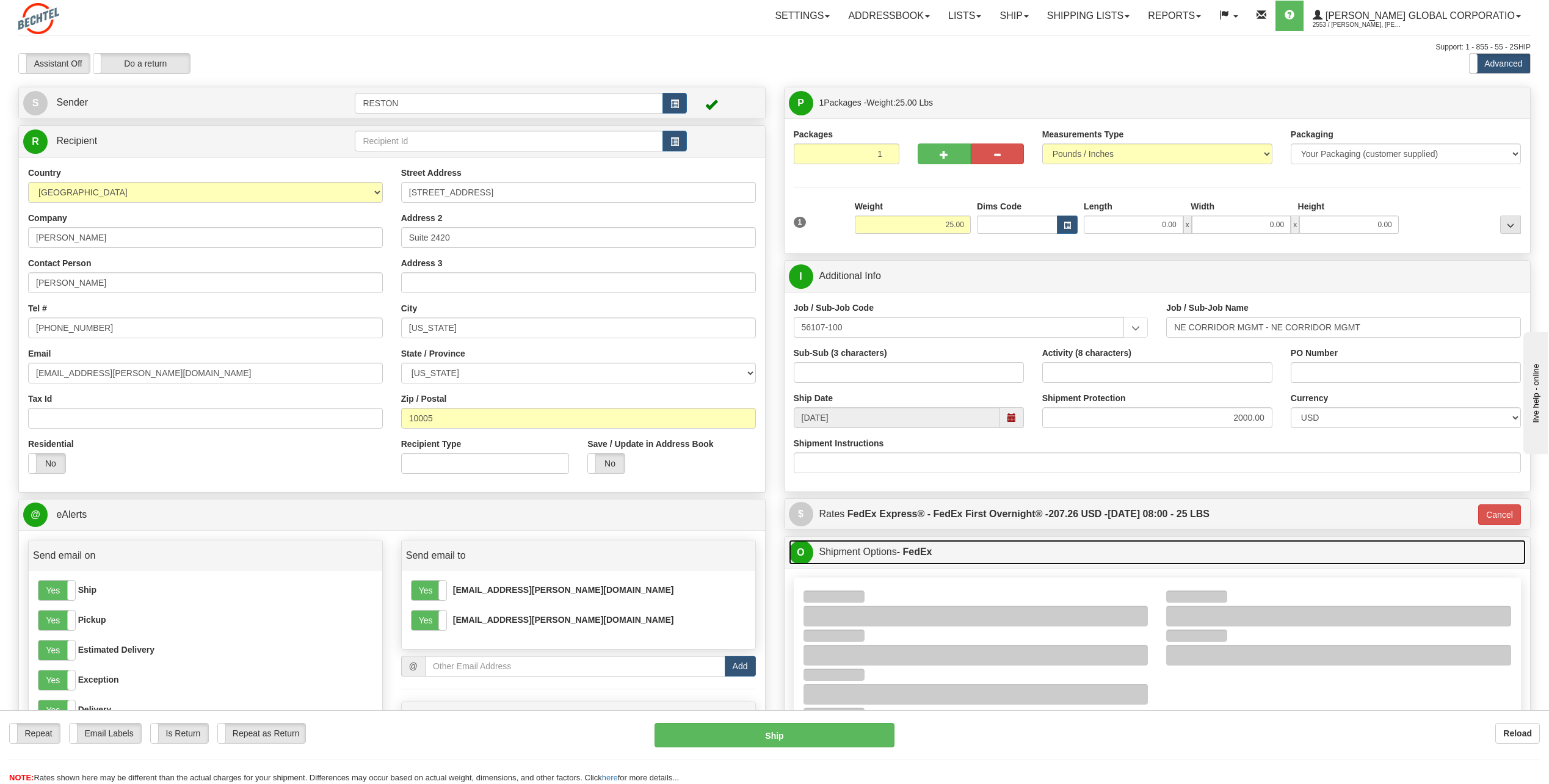
click at [1018, 557] on link "O Shipment Options - FedEx" at bounding box center [1157, 552] width 738 height 25
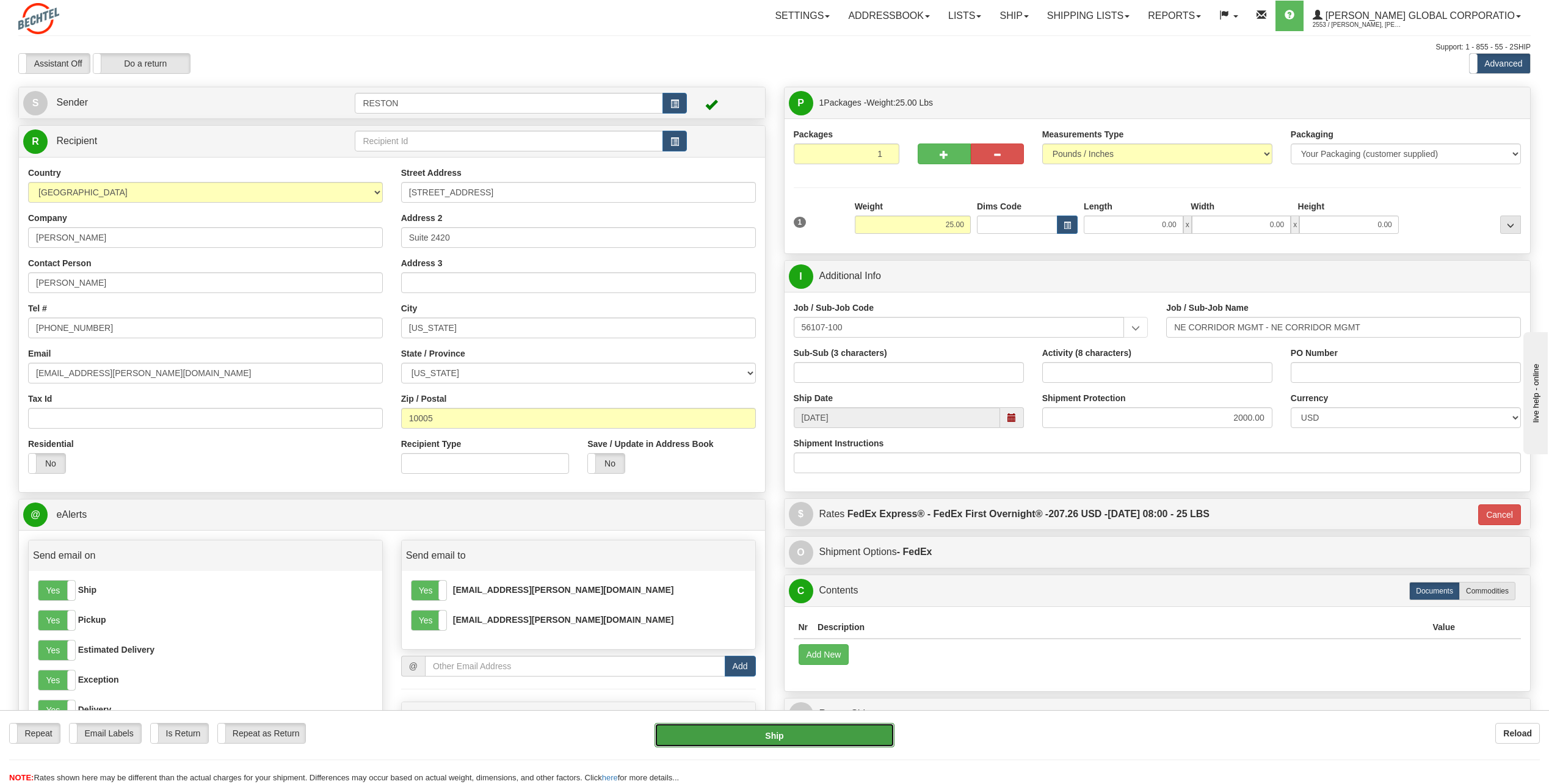
click at [814, 740] on button "Ship" at bounding box center [774, 735] width 240 height 24
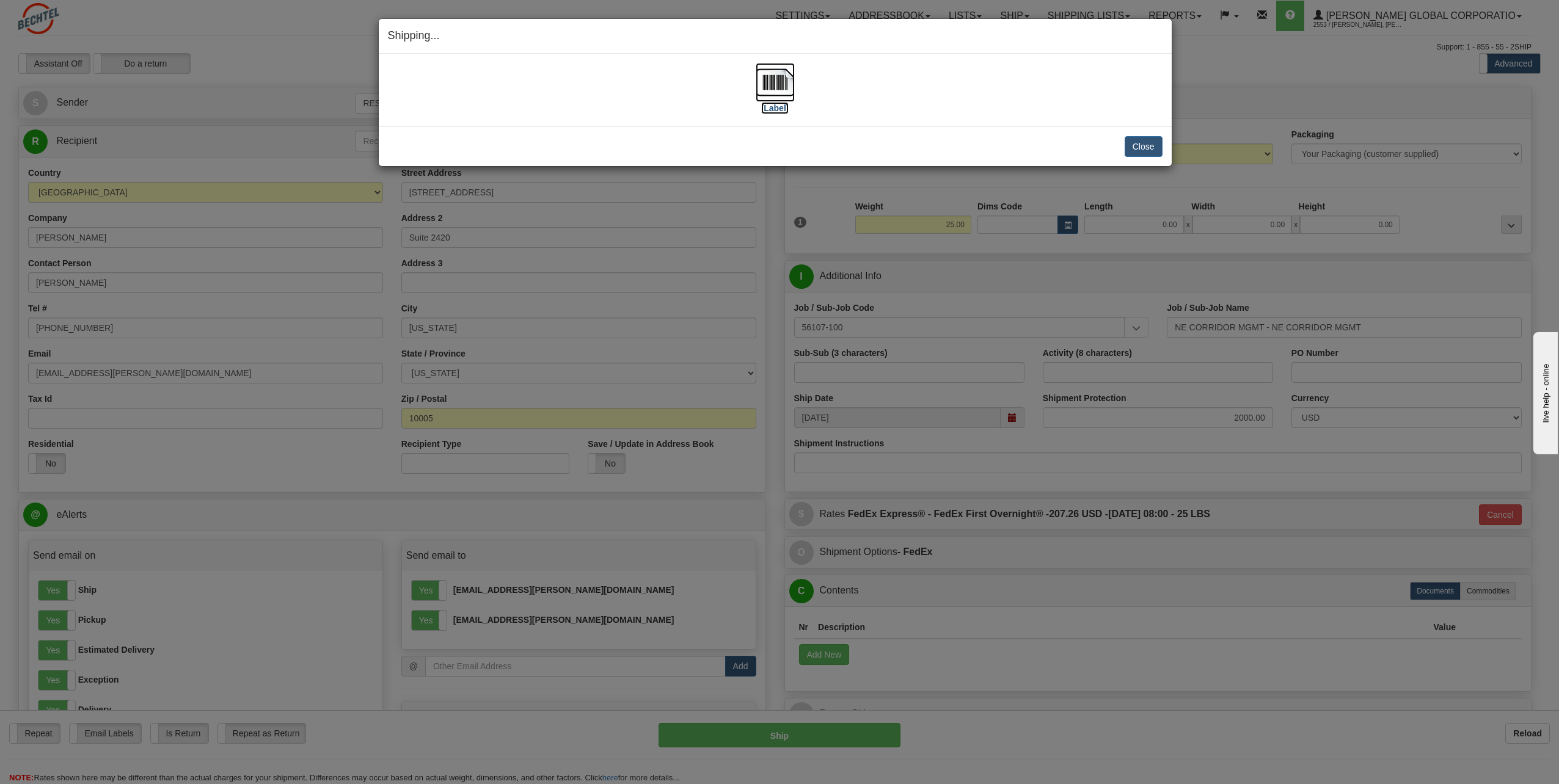
click at [777, 110] on label "[Label]" at bounding box center [775, 108] width 28 height 12
click at [778, 110] on label "[Label]" at bounding box center [775, 108] width 28 height 12
